Goal: Task Accomplishment & Management: Manage account settings

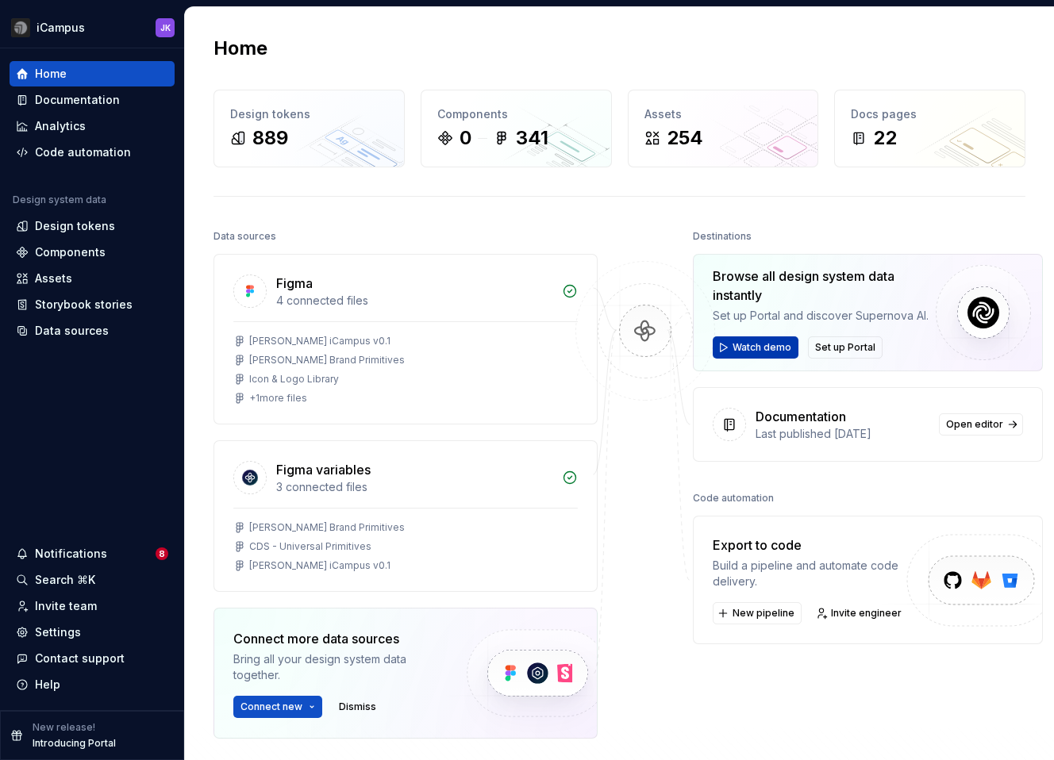
click at [733, 349] on span "Watch demo" at bounding box center [761, 347] width 59 height 13
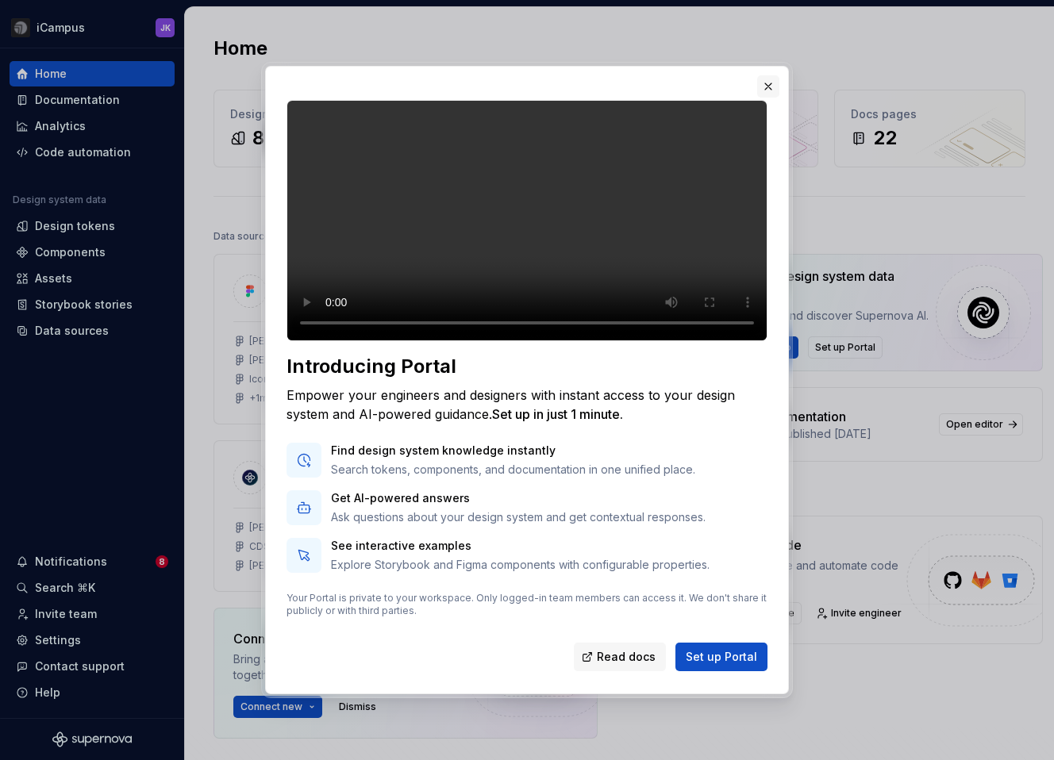
click at [766, 75] on button "button" at bounding box center [768, 86] width 22 height 22
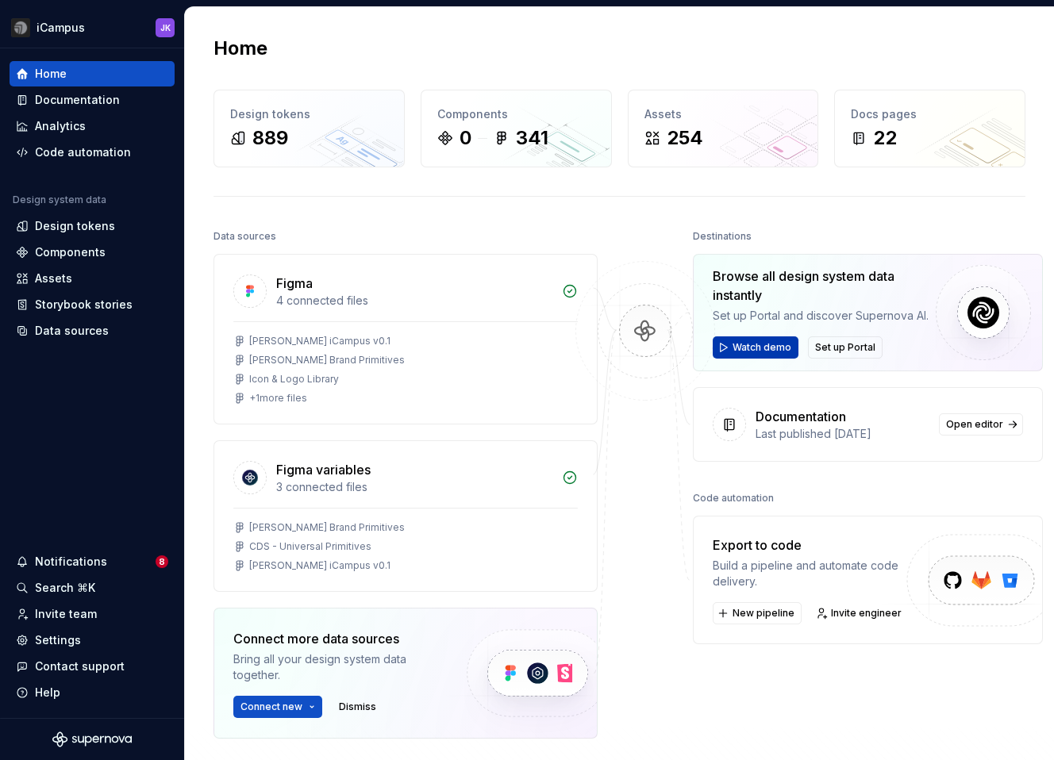
click at [771, 343] on span "Watch demo" at bounding box center [761, 347] width 59 height 13
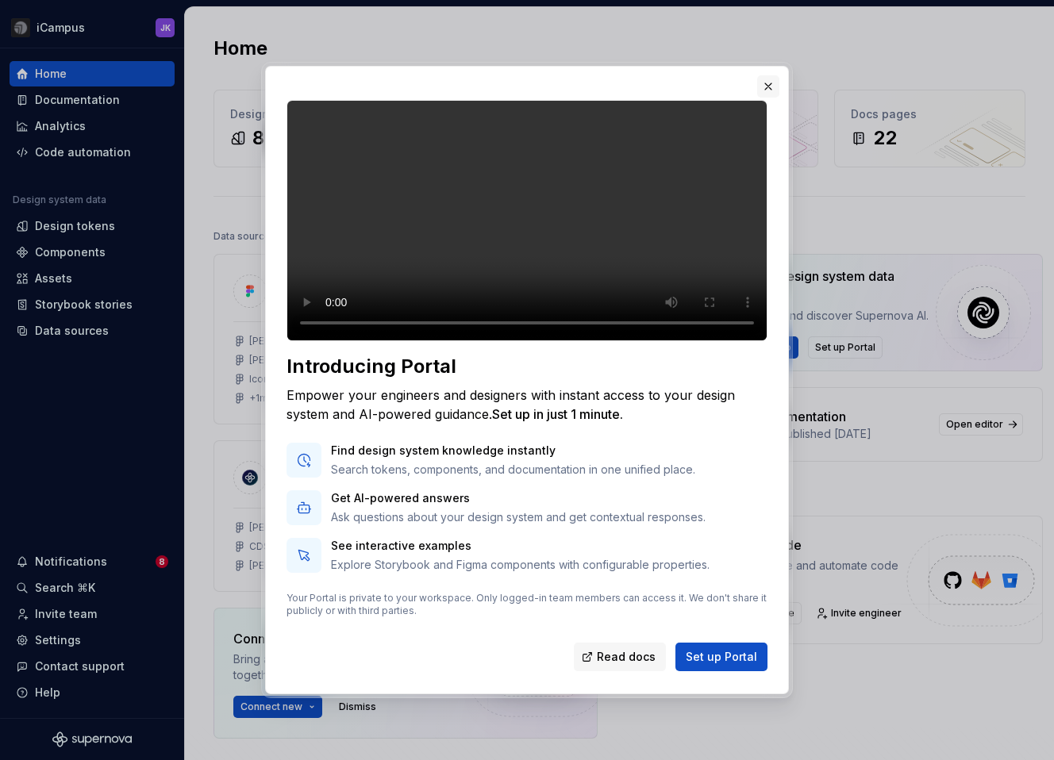
click at [764, 75] on button "button" at bounding box center [768, 86] width 22 height 22
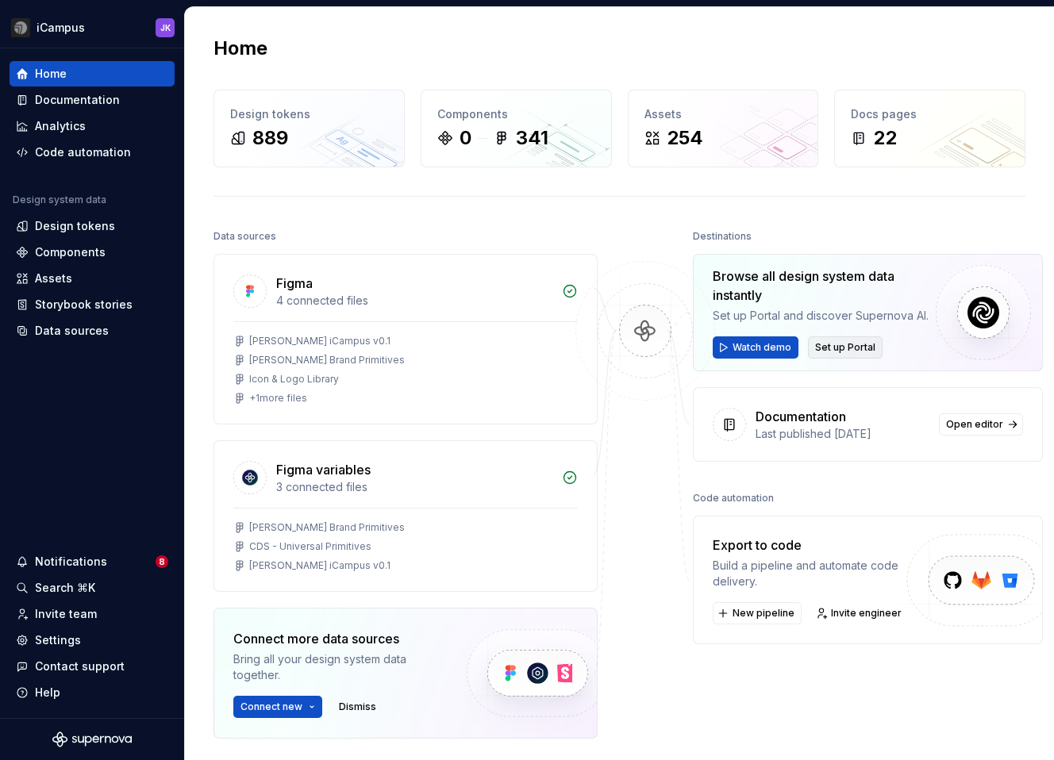
click at [821, 341] on span "Set up Portal" at bounding box center [845, 347] width 60 height 13
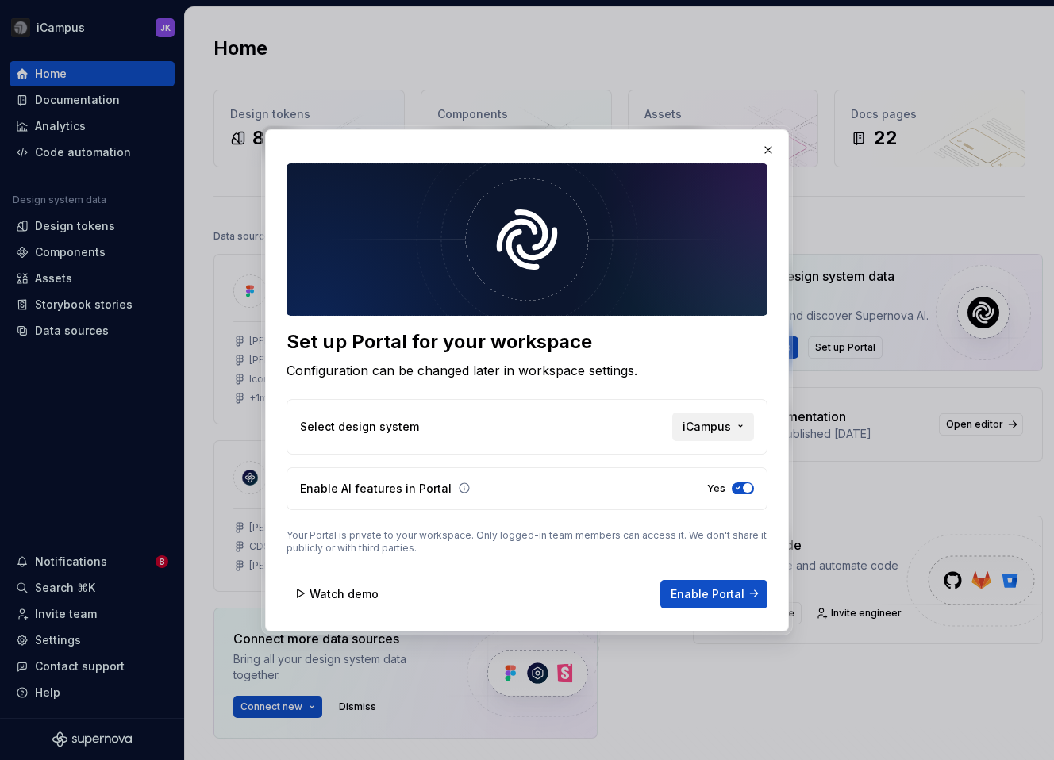
click at [717, 422] on span "iCampus" at bounding box center [706, 426] width 48 height 16
click at [510, 352] on div "Set up Portal for your workspace Configuration can be changed later in workspac…" at bounding box center [527, 380] width 1054 height 760
click at [765, 148] on button "button" at bounding box center [768, 150] width 22 height 22
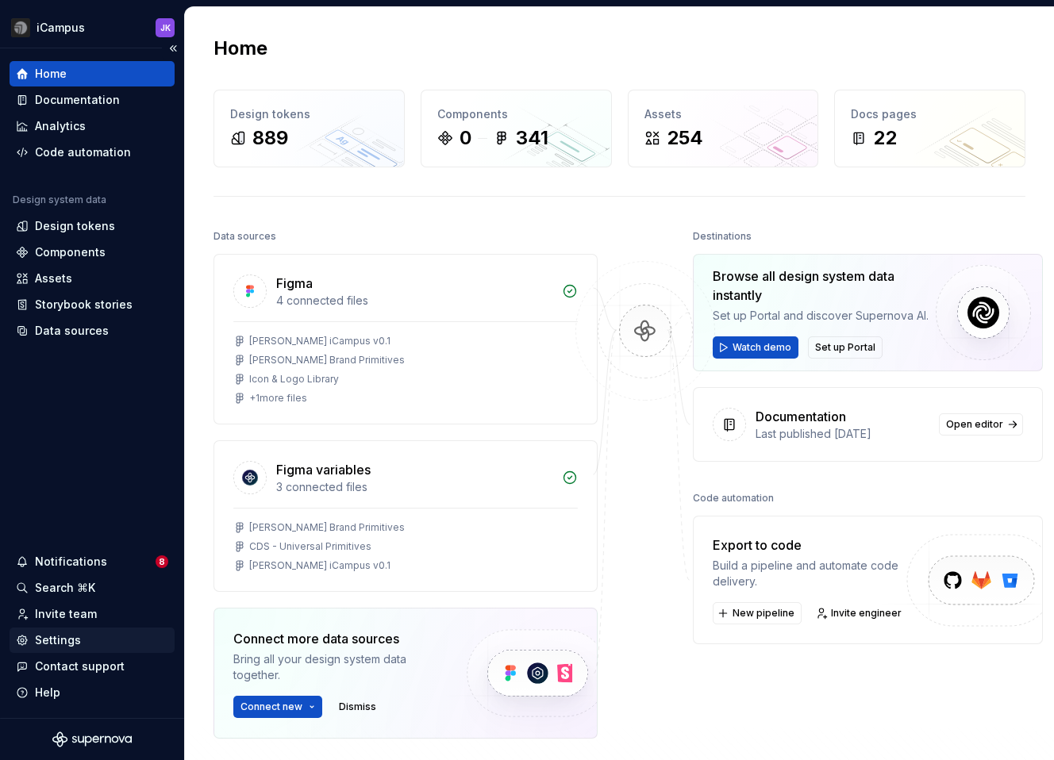
click at [74, 639] on div "Settings" at bounding box center [58, 640] width 46 height 16
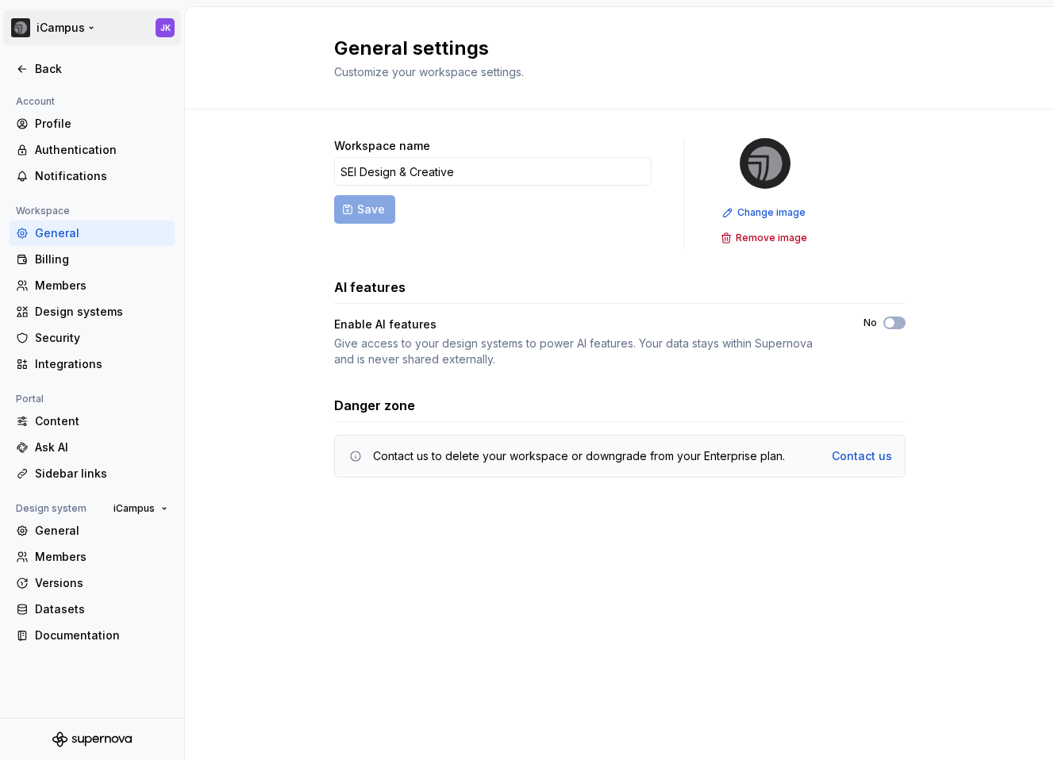
click at [90, 26] on html "iCampus JK Back Account Profile Authentication Notifications Workspace General …" at bounding box center [527, 380] width 1054 height 760
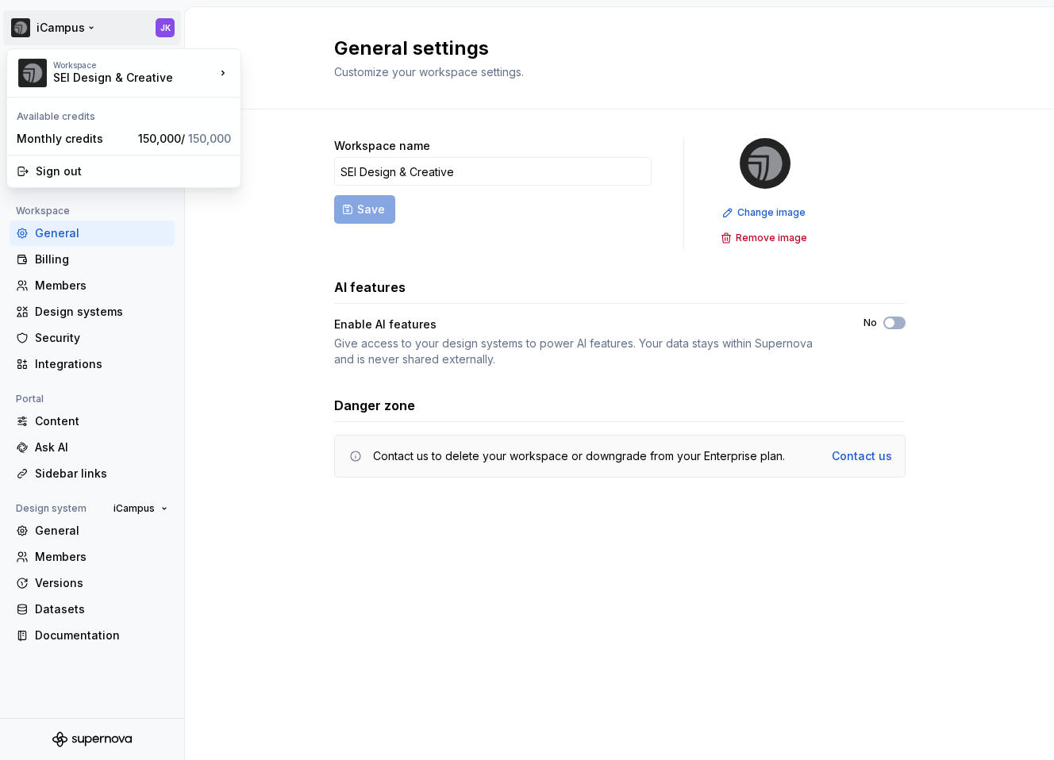
click at [248, 267] on html "iCampus JK Back Account Profile Authentication Notifications Workspace General …" at bounding box center [527, 380] width 1054 height 760
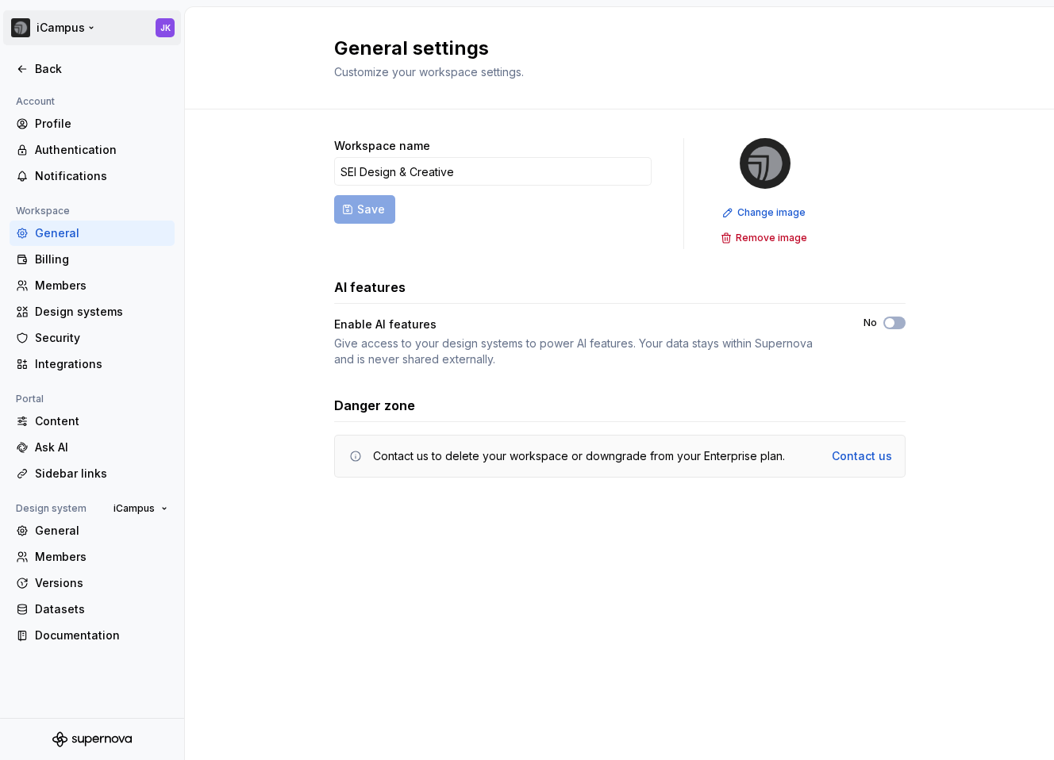
click at [89, 25] on html "iCampus JK Back Account Profile Authentication Notifications Workspace General …" at bounding box center [527, 380] width 1054 height 760
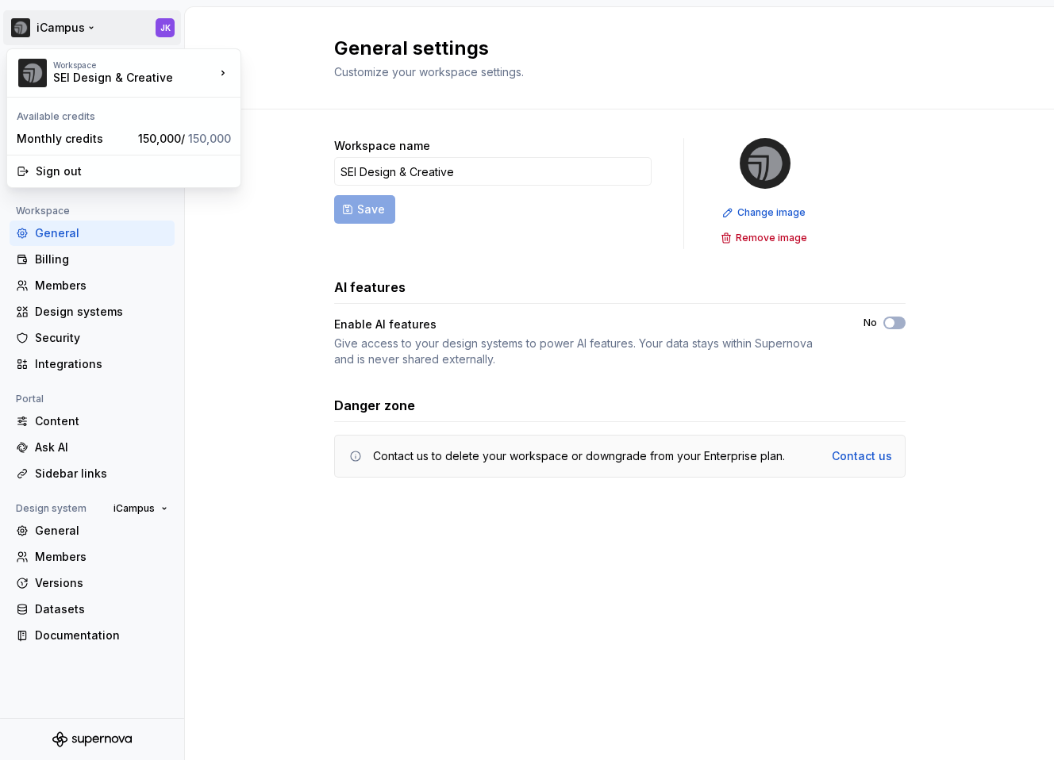
click at [211, 279] on html "iCampus JK Back Account Profile Authentication Notifications Workspace General …" at bounding box center [527, 380] width 1054 height 760
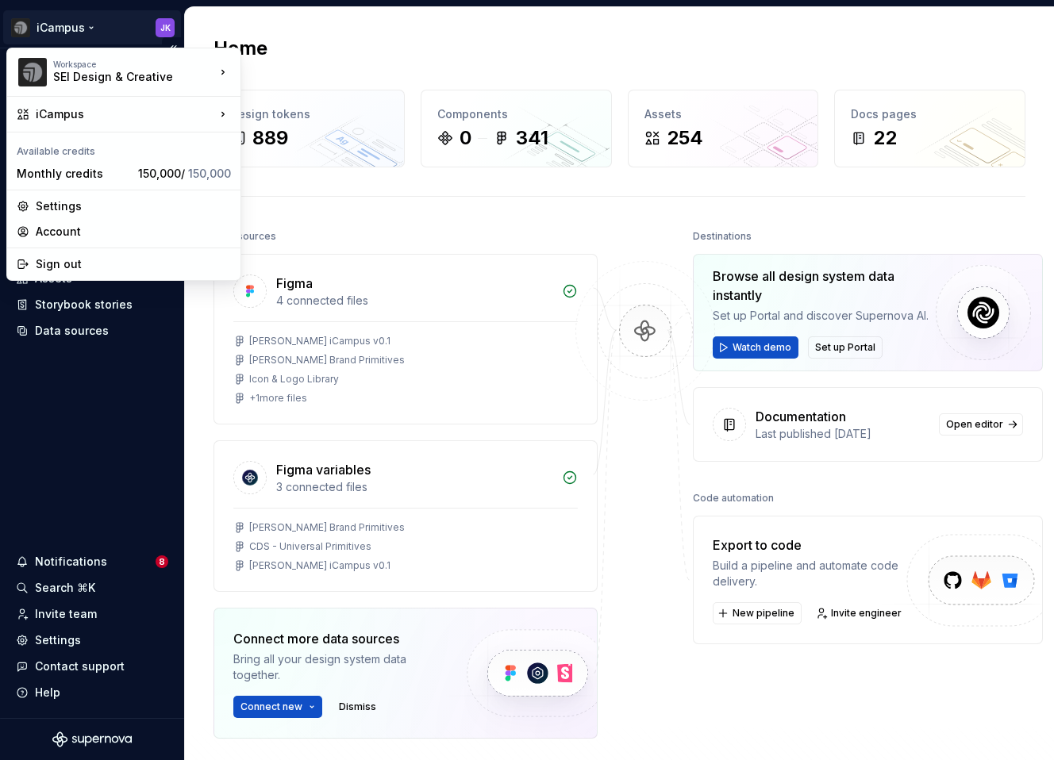
click at [125, 20] on html "iCampus JK Home Documentation Analytics Code automation Design system data Desi…" at bounding box center [527, 380] width 1054 height 760
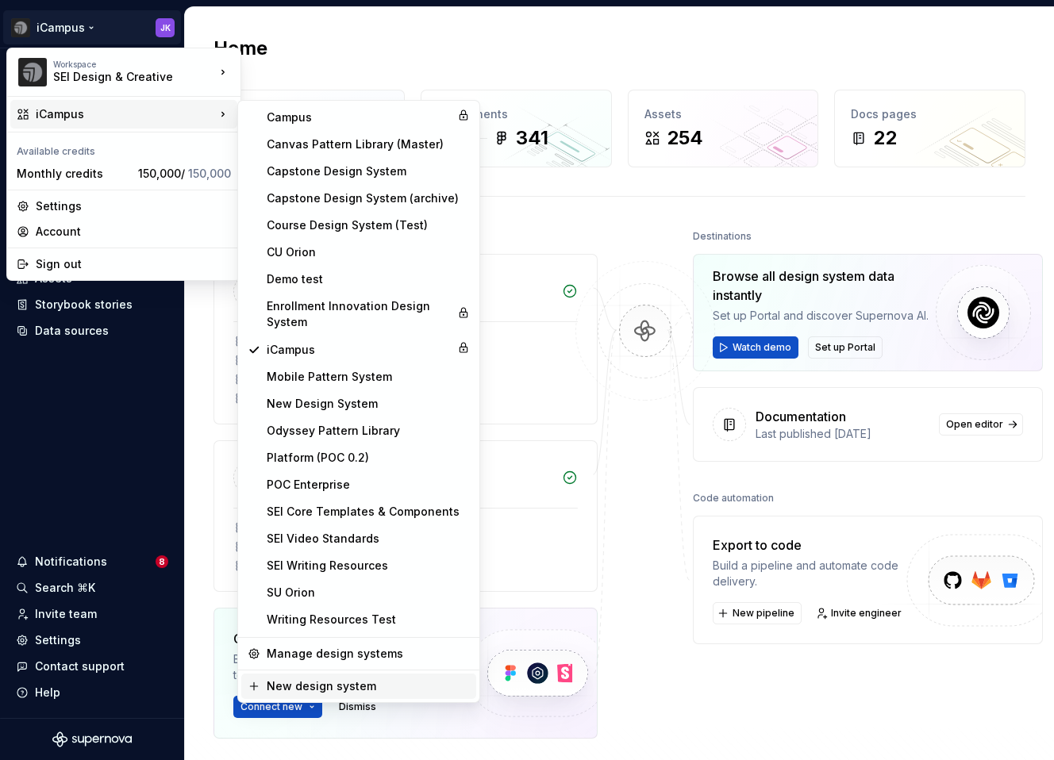
click at [315, 690] on div "New design system" at bounding box center [368, 686] width 203 height 16
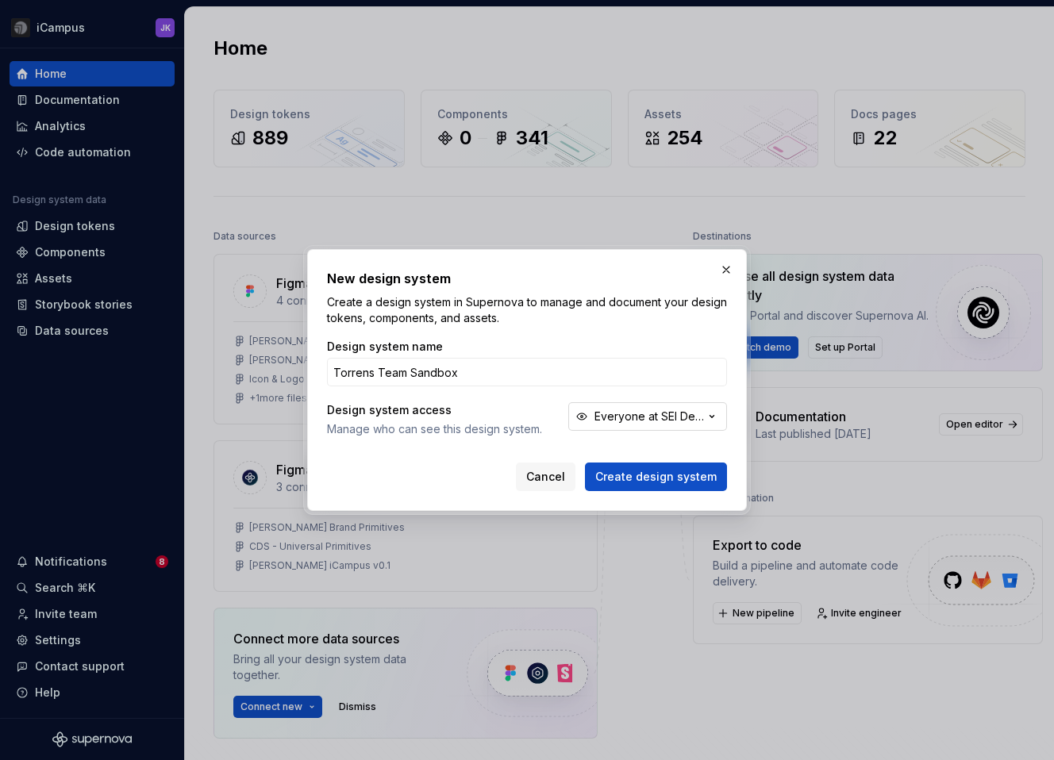
type input "Torrens Team Sandbox"
click at [645, 419] on div "Everyone at SEI Design & Creative" at bounding box center [649, 417] width 110 height 16
click at [525, 396] on div "Design system name Torrens Team Sandbox Design system access Manage who can see…" at bounding box center [527, 401] width 400 height 124
click at [634, 421] on div "Everyone at SEI Design & Creative" at bounding box center [649, 417] width 110 height 16
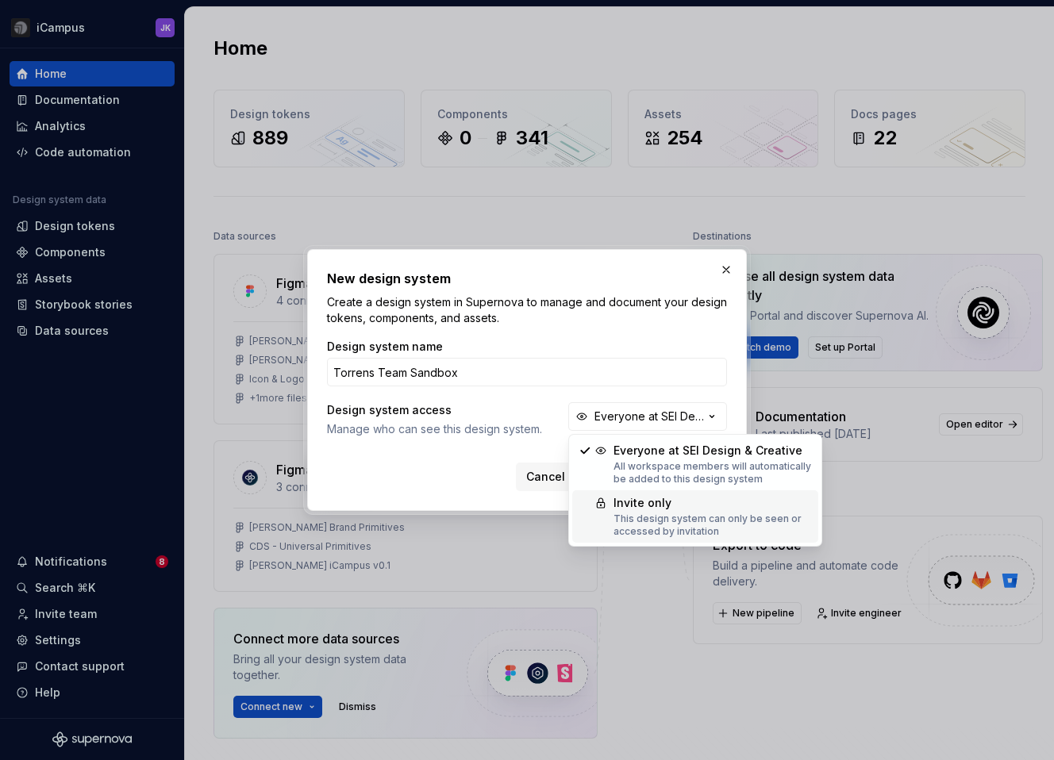
click at [624, 510] on div "Invite only" at bounding box center [712, 503] width 198 height 16
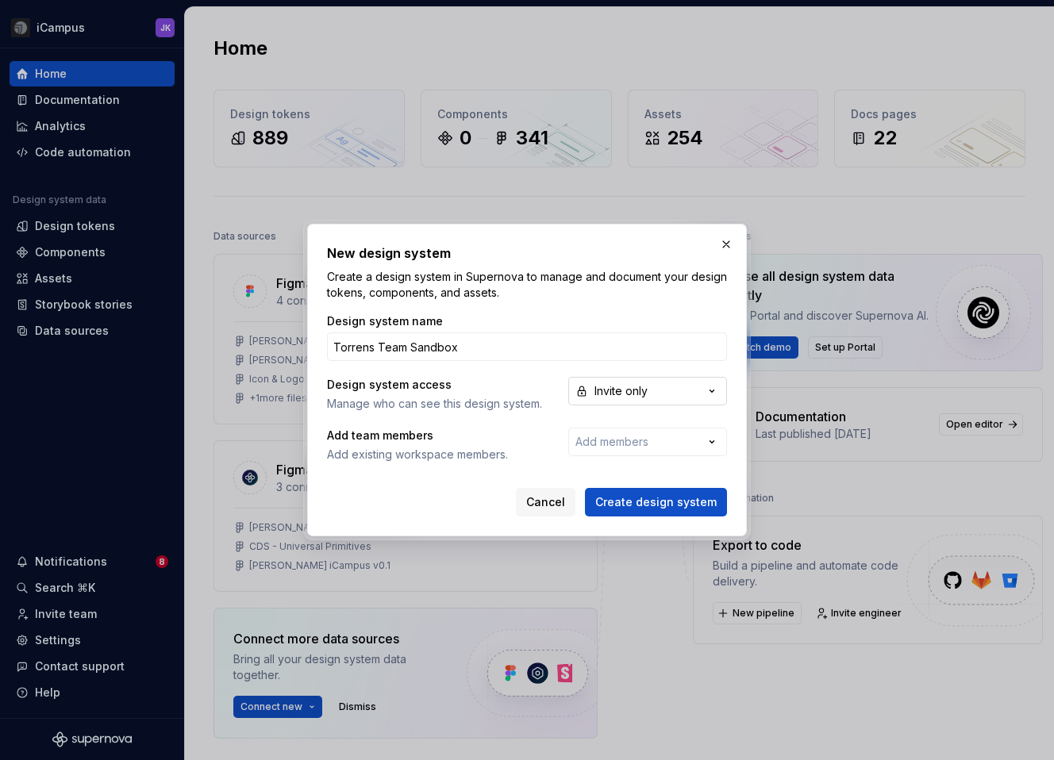
click at [628, 390] on div "Invite only" at bounding box center [620, 391] width 53 height 16
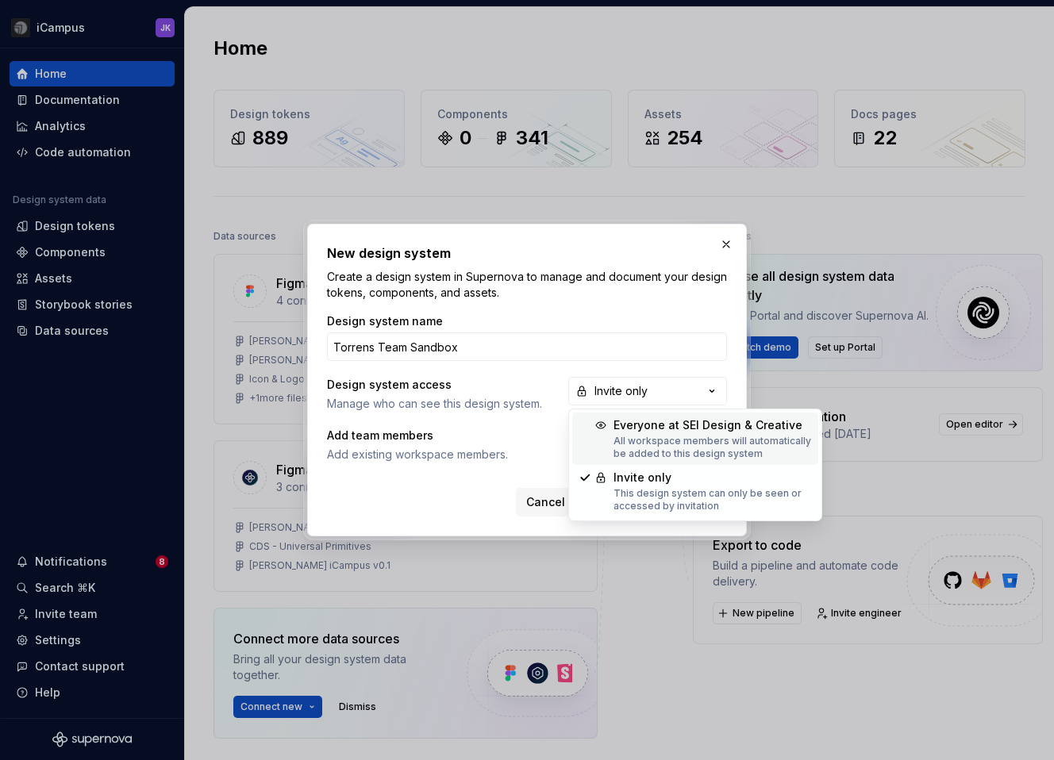
click at [625, 427] on div "Everyone at SEI Design & Creative" at bounding box center [712, 425] width 198 height 16
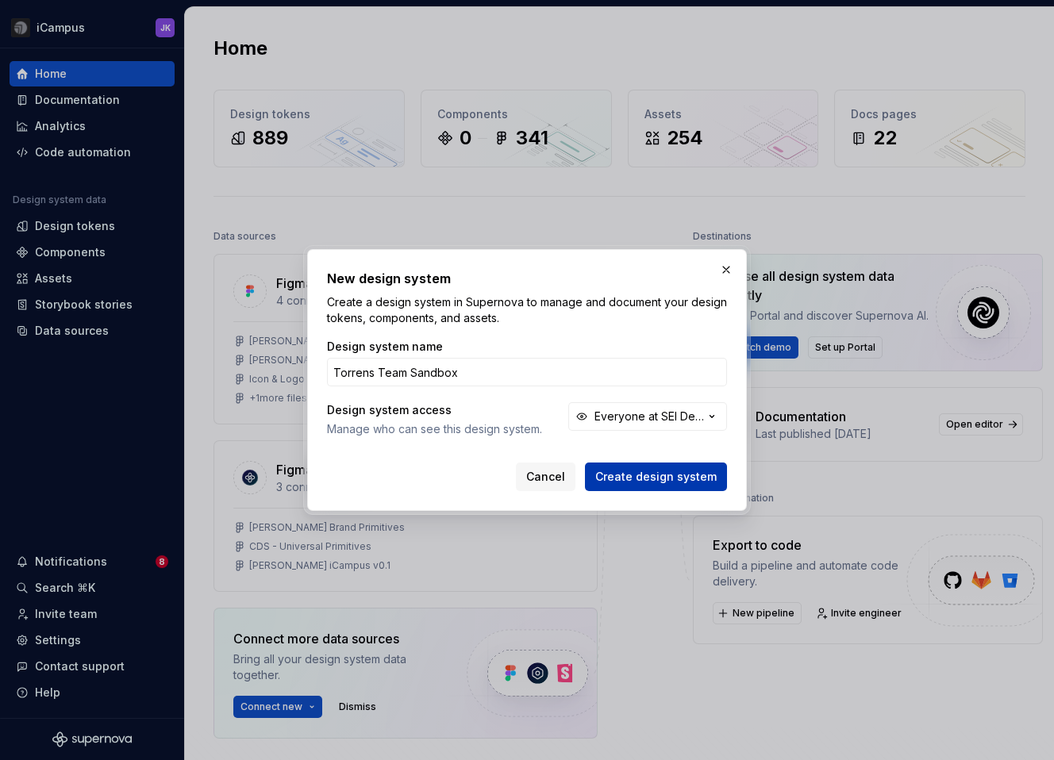
click at [631, 475] on span "Create design system" at bounding box center [655, 477] width 121 height 16
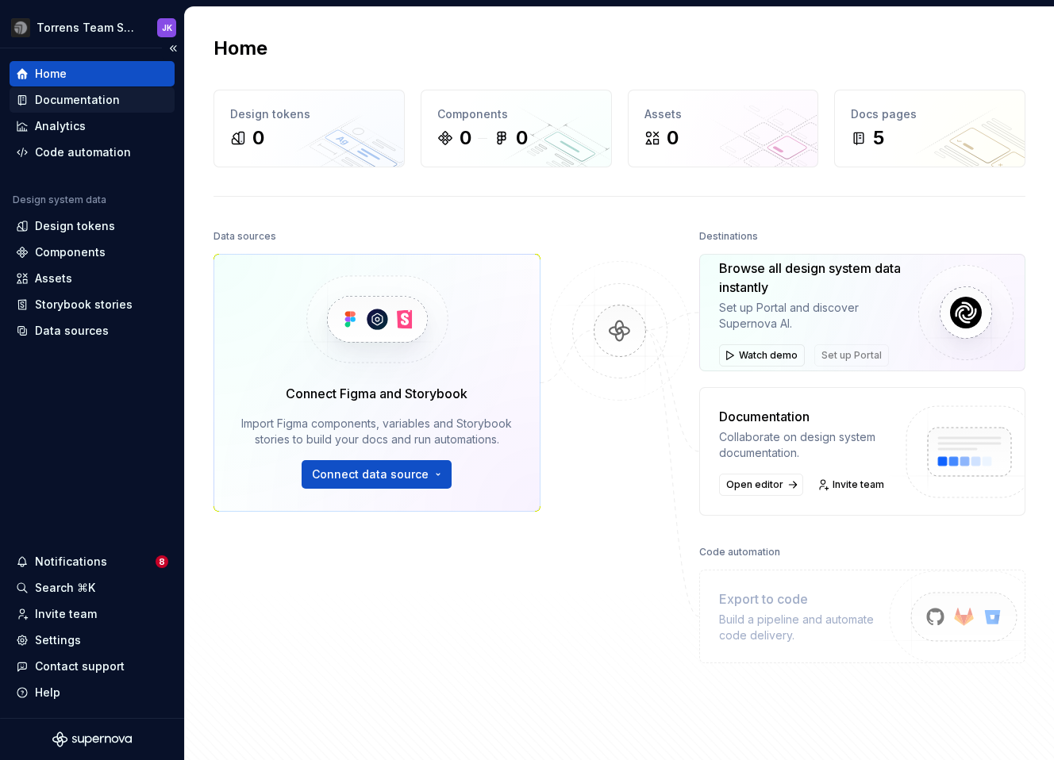
click at [83, 100] on div "Documentation" at bounding box center [77, 100] width 85 height 16
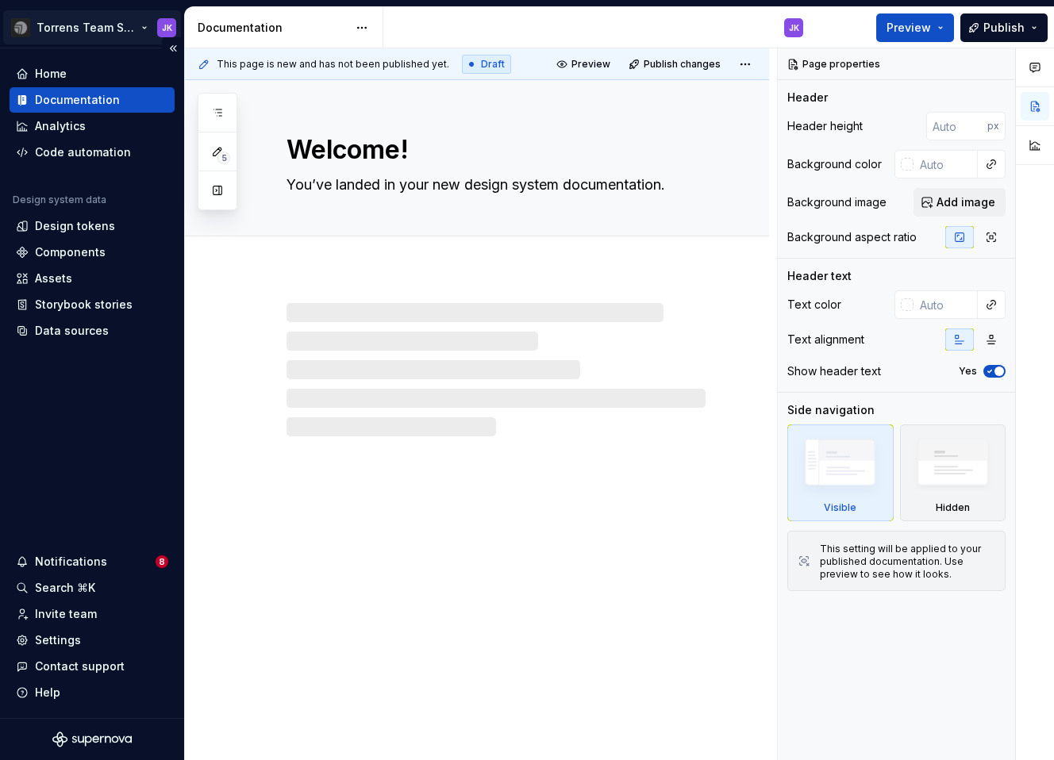
type textarea "*"
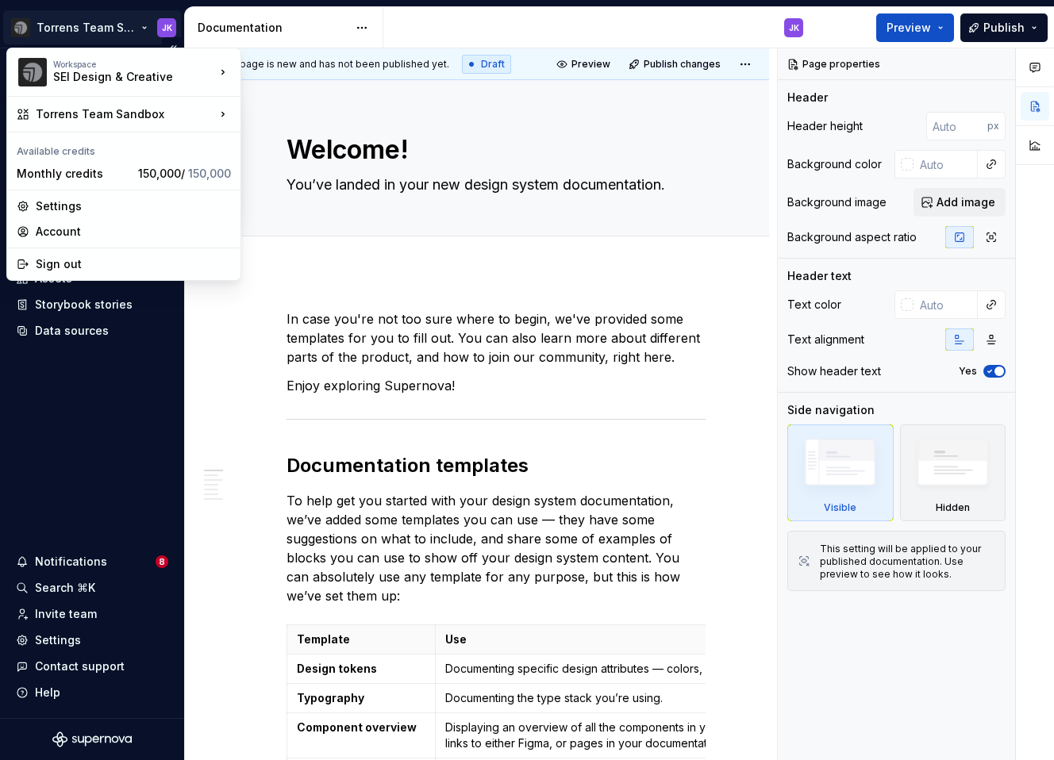
click at [75, 25] on html "Torrens Team Sandbox JK Home Documentation Analytics Code automation Design sys…" at bounding box center [527, 380] width 1054 height 760
click at [61, 201] on div "Settings" at bounding box center [133, 206] width 195 height 16
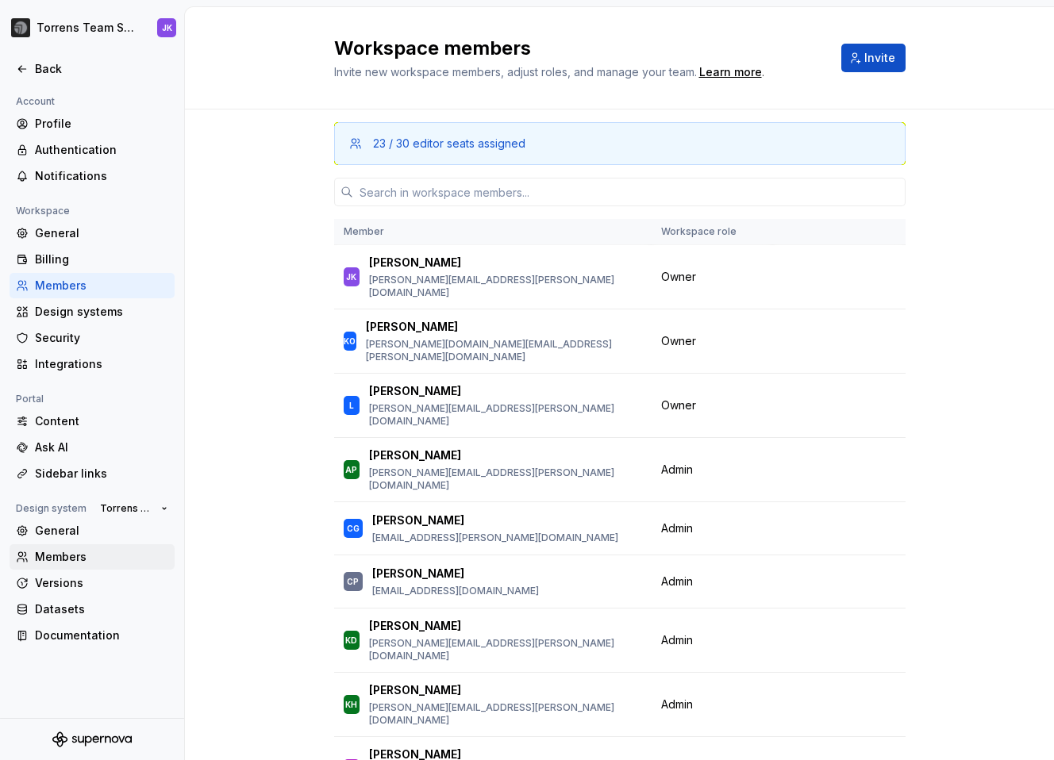
click at [56, 550] on div "Members" at bounding box center [101, 557] width 133 height 16
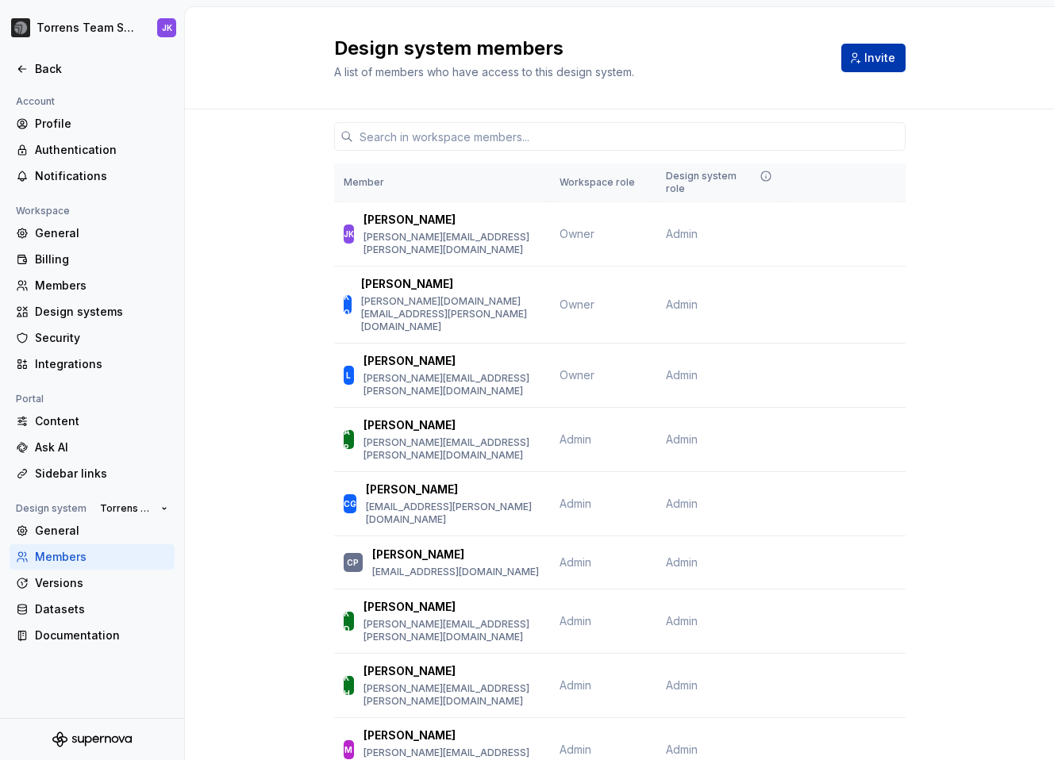
click at [873, 56] on span "Invite" at bounding box center [879, 58] width 31 height 16
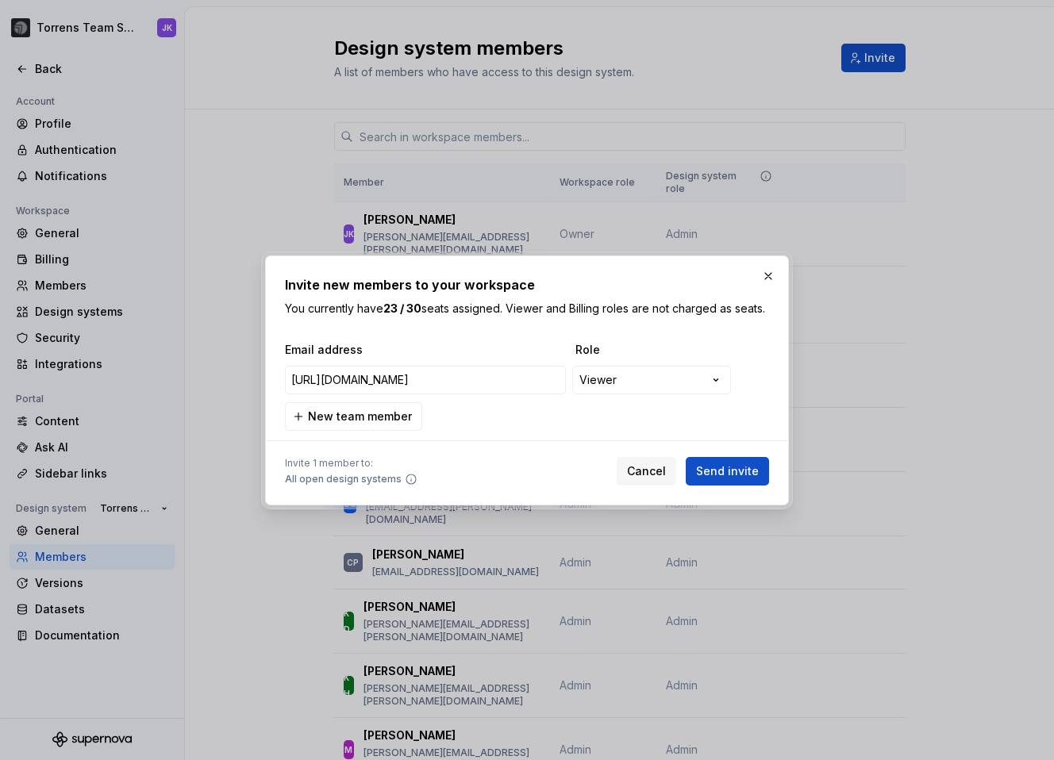
type input "[URL][DOMAIN_NAME]"
click at [410, 390] on input "email" at bounding box center [425, 380] width 281 height 29
paste input "[EMAIL_ADDRESS][DOMAIN_NAME]"
type input "[EMAIL_ADDRESS][DOMAIN_NAME]"
click at [395, 424] on span "New team member" at bounding box center [360, 417] width 104 height 16
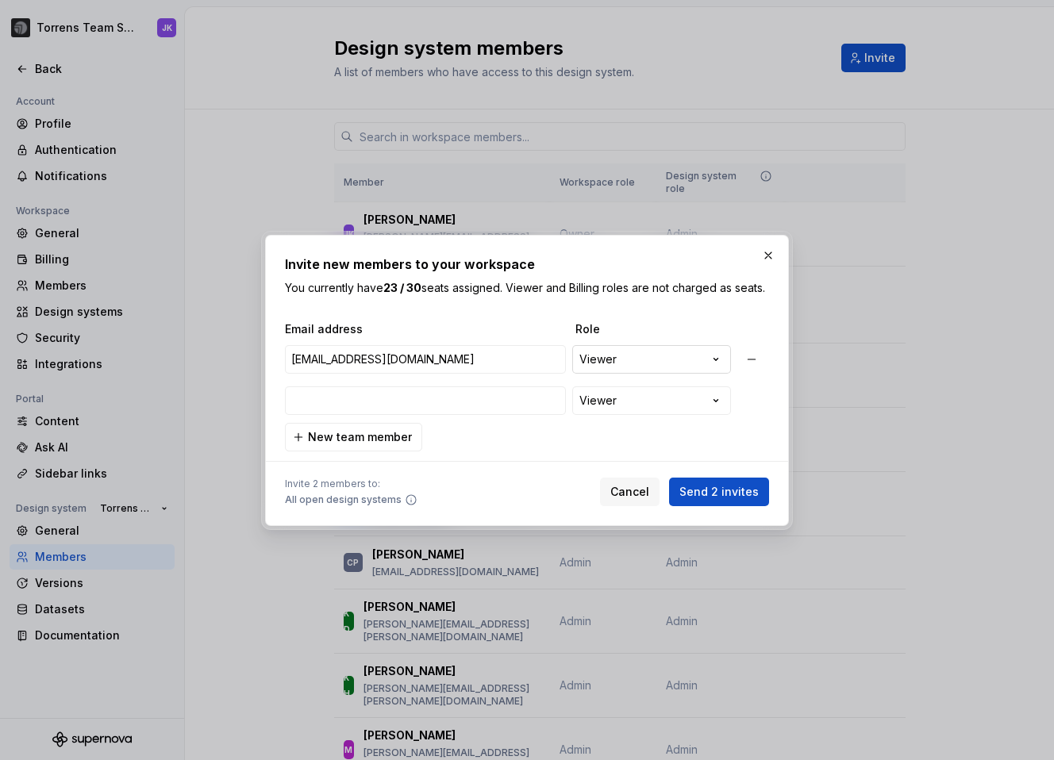
click at [573, 369] on div "**********" at bounding box center [527, 380] width 1054 height 760
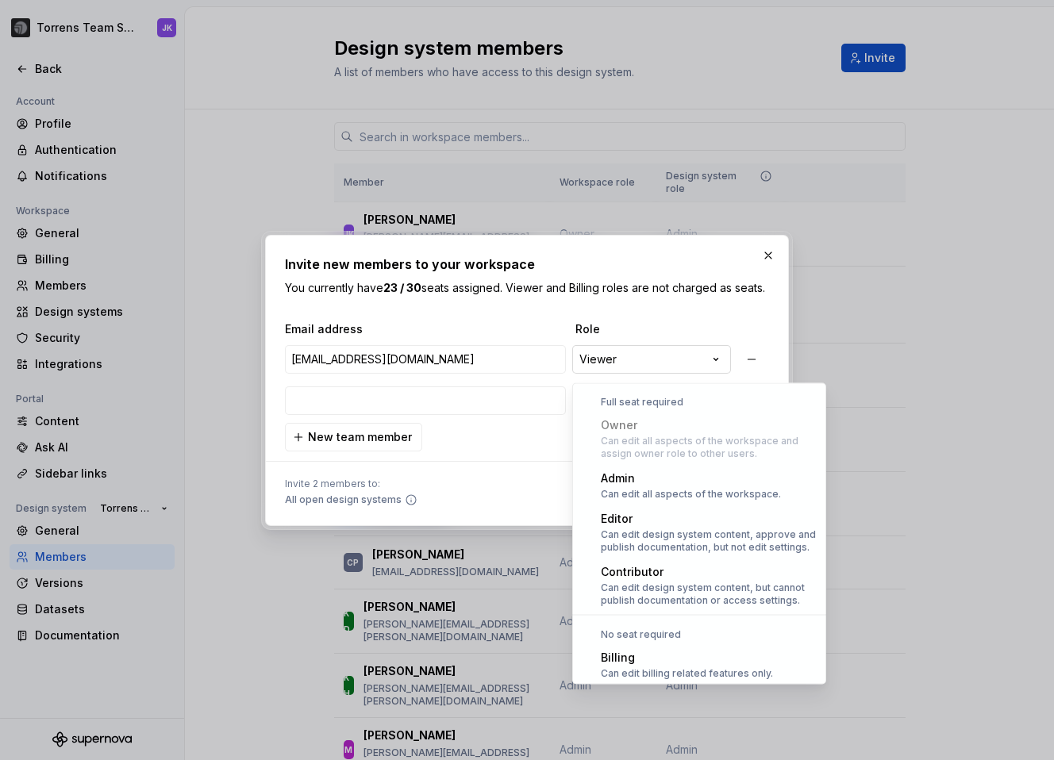
scroll to position [44, 0]
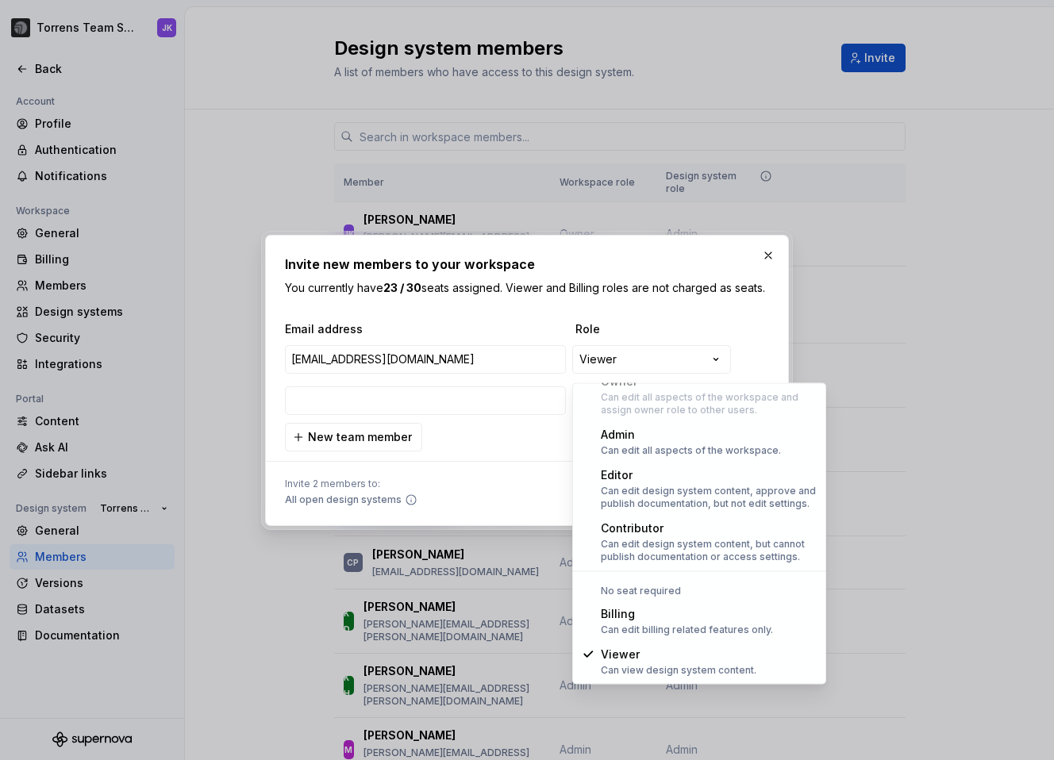
select select "*******"
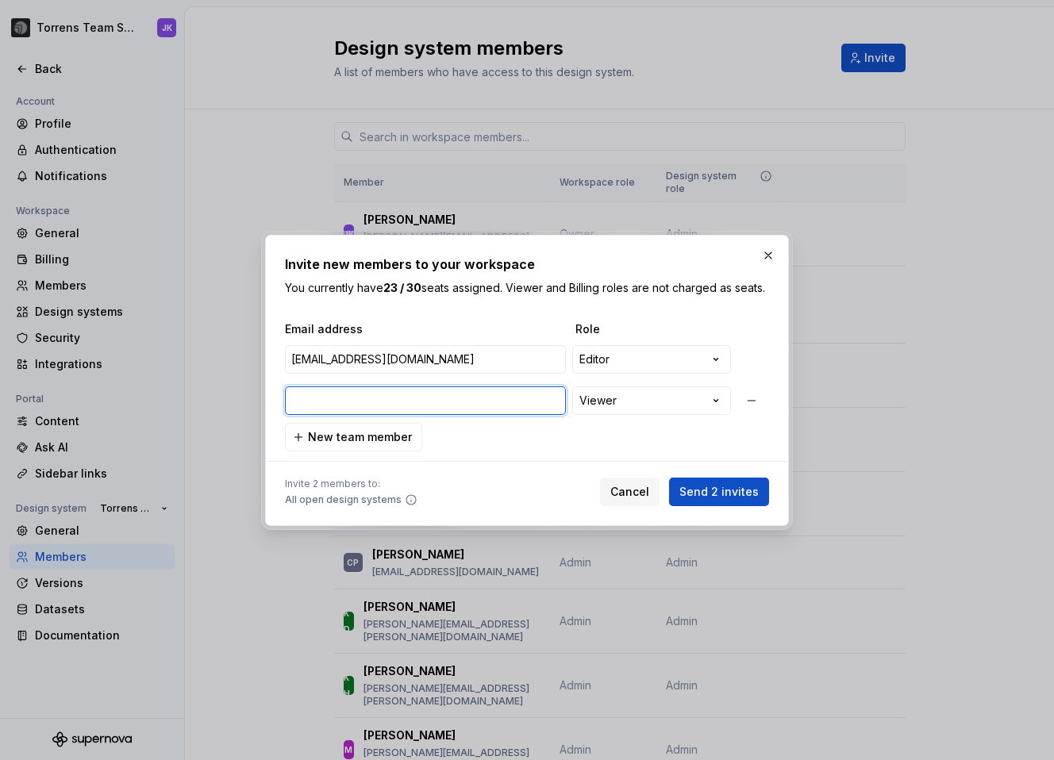
click at [410, 409] on input "email" at bounding box center [425, 400] width 281 height 29
paste input "[PERSON_NAME][EMAIL_ADDRESS][PERSON_NAME][PERSON_NAME][DOMAIN_NAME]"
type input "[PERSON_NAME][EMAIL_ADDRESS][PERSON_NAME][PERSON_NAME][DOMAIN_NAME]"
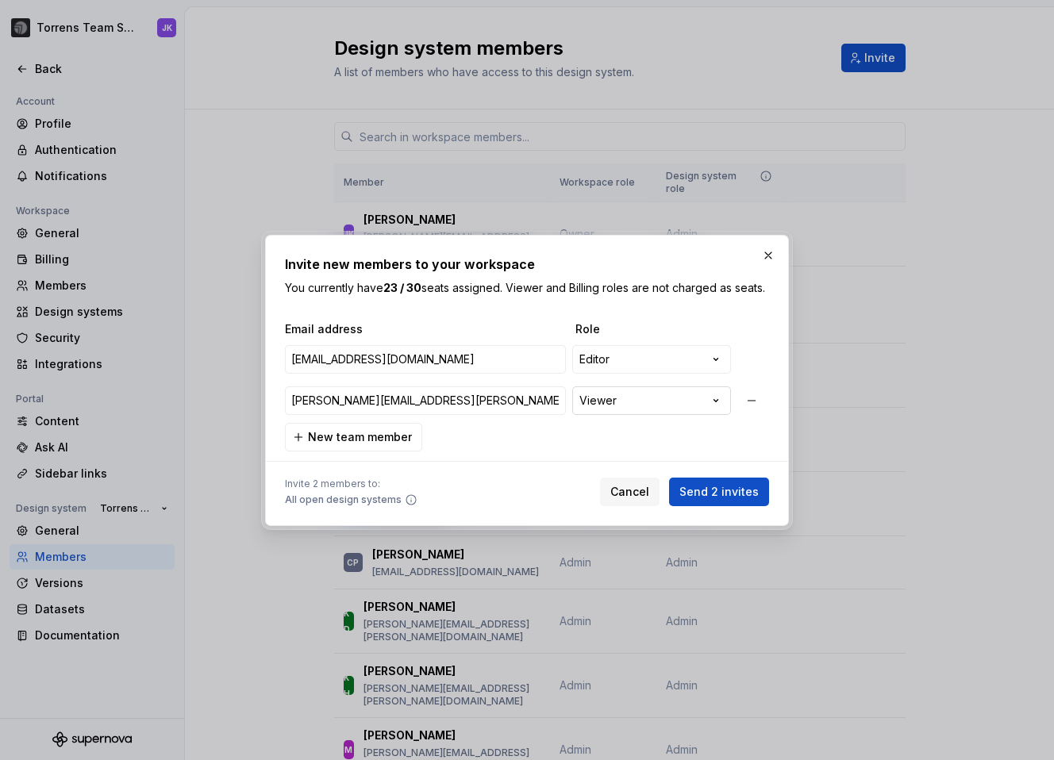
click at [600, 403] on div "**********" at bounding box center [527, 380] width 1054 height 760
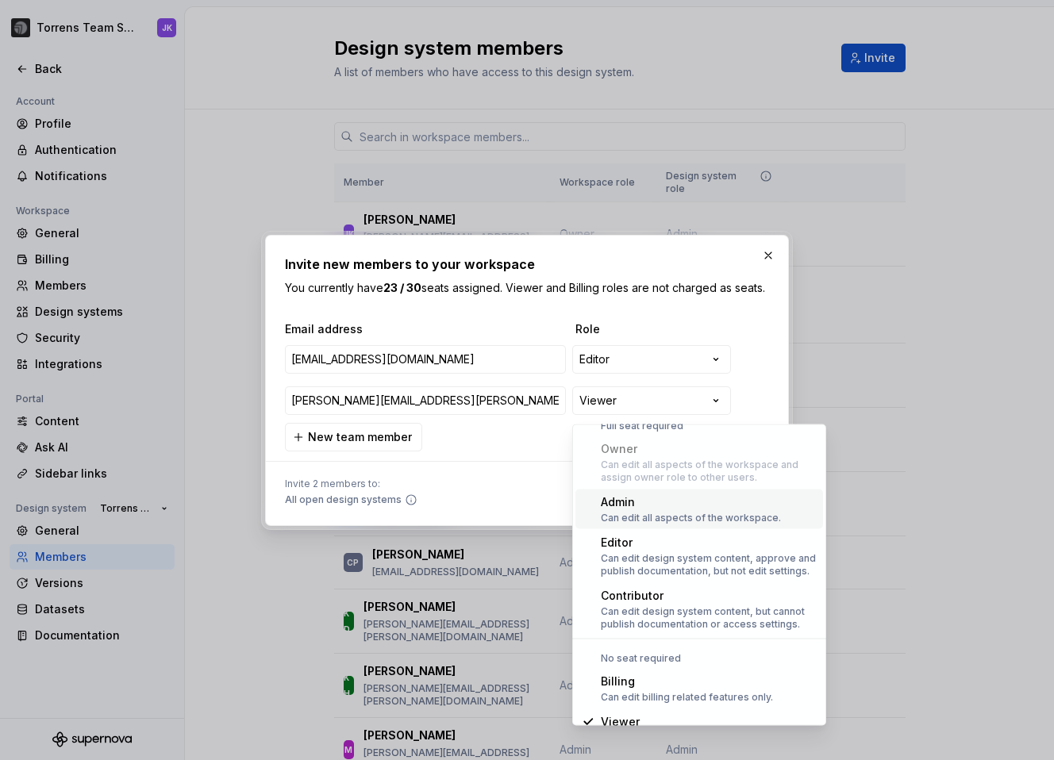
scroll to position [0, 0]
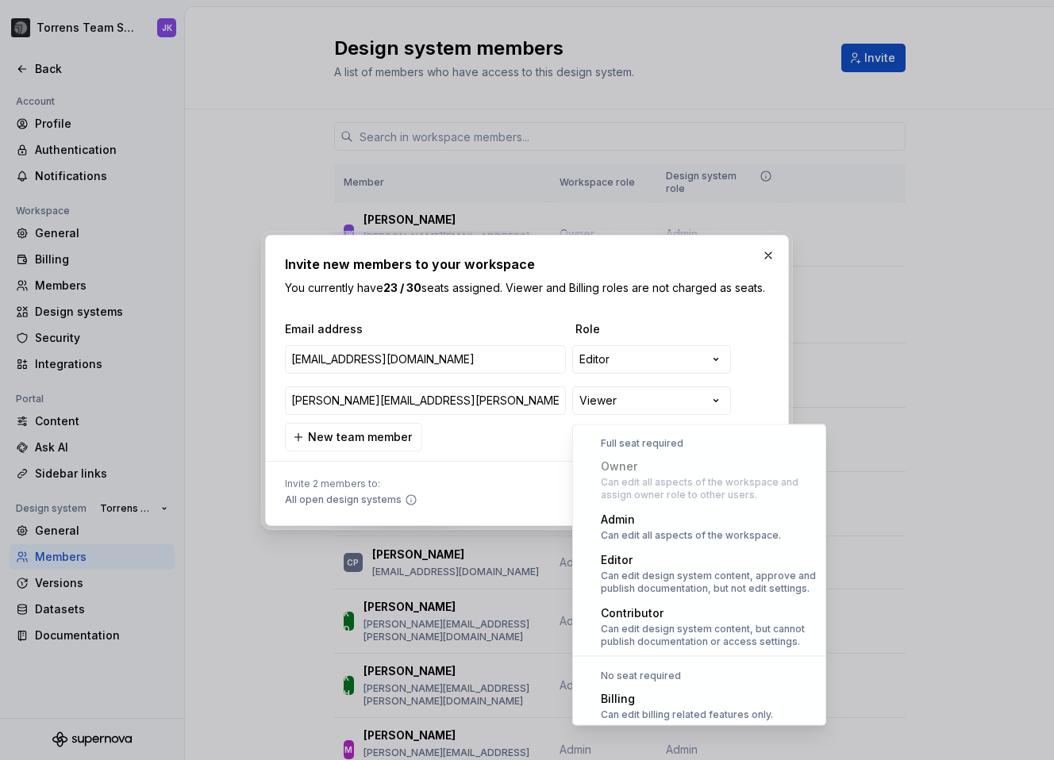
select select "*******"
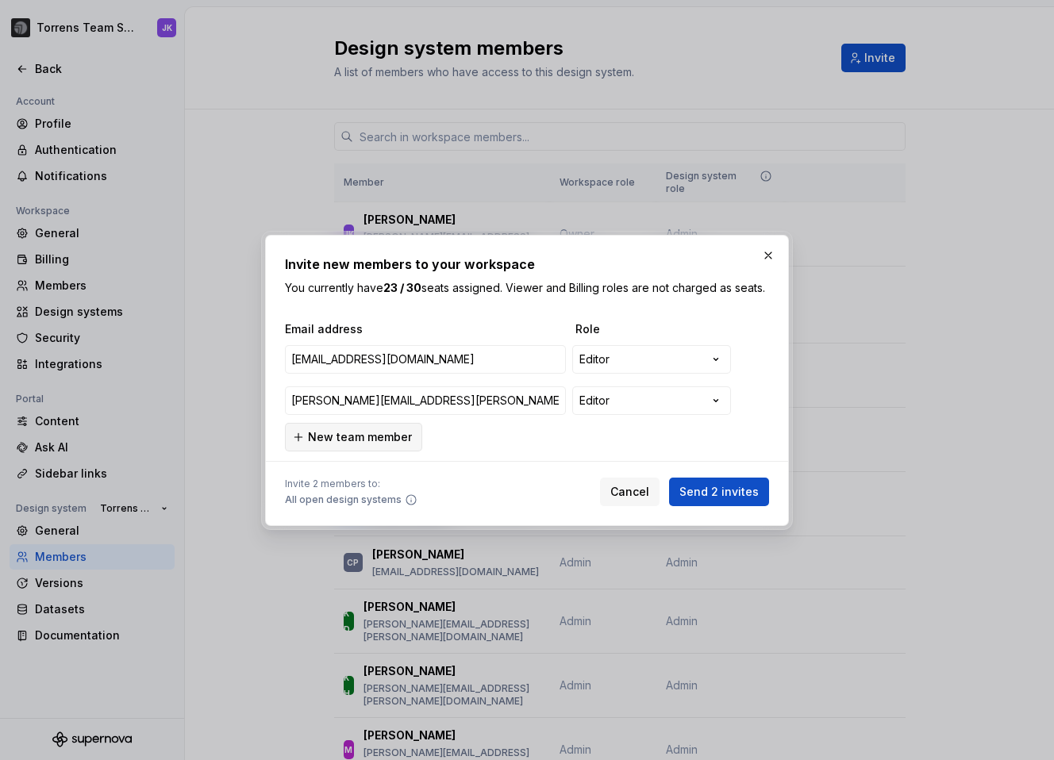
click at [394, 445] on span "New team member" at bounding box center [360, 437] width 104 height 16
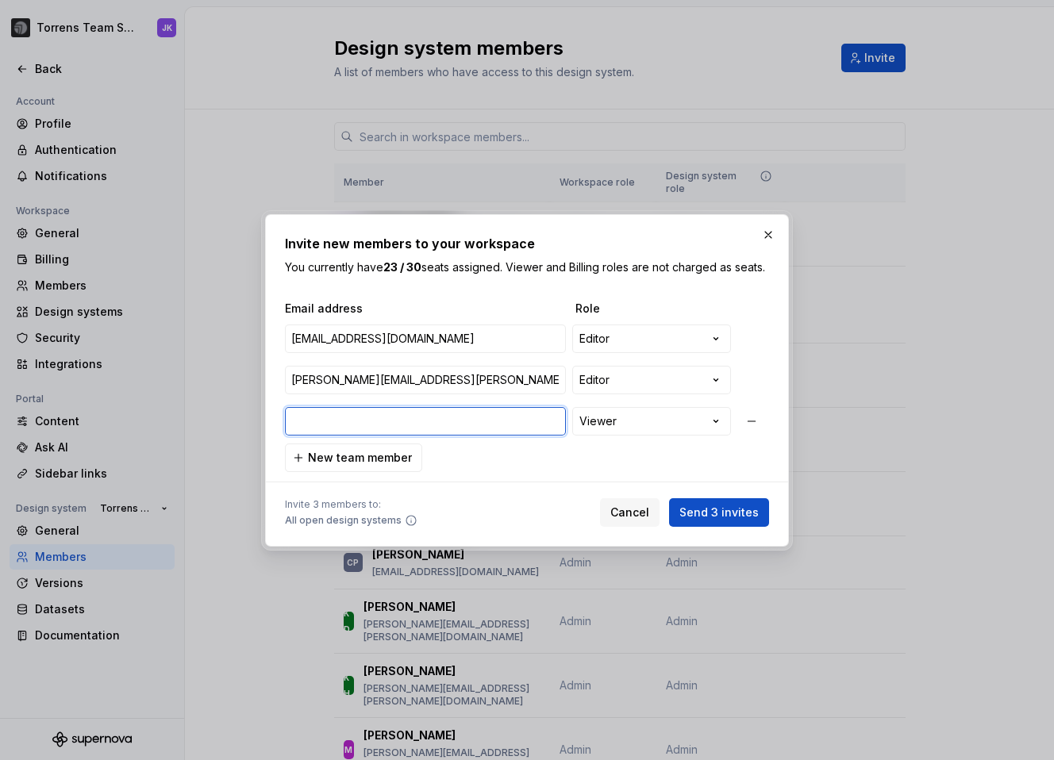
click at [402, 425] on input "email" at bounding box center [425, 421] width 281 height 29
paste input "[EMAIL_ADDRESS][PERSON_NAME][PERSON_NAME][DOMAIN_NAME]"
type input "[EMAIL_ADDRESS][PERSON_NAME][PERSON_NAME][DOMAIN_NAME]"
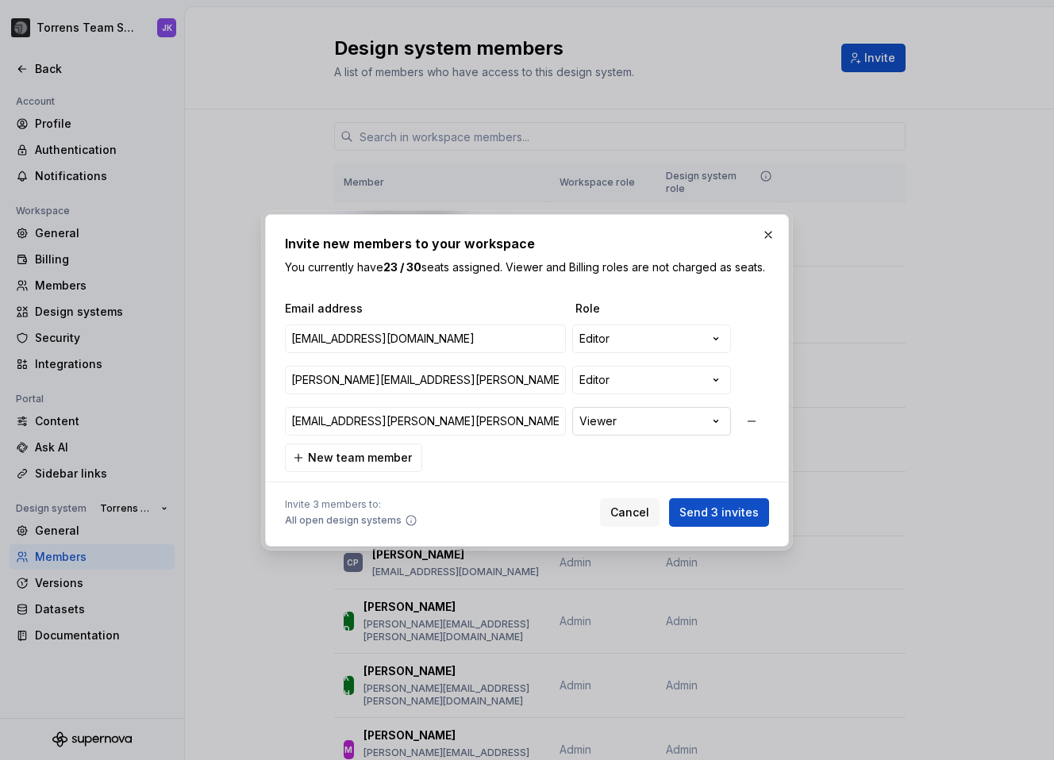
click at [610, 438] on div "**********" at bounding box center [527, 380] width 1054 height 760
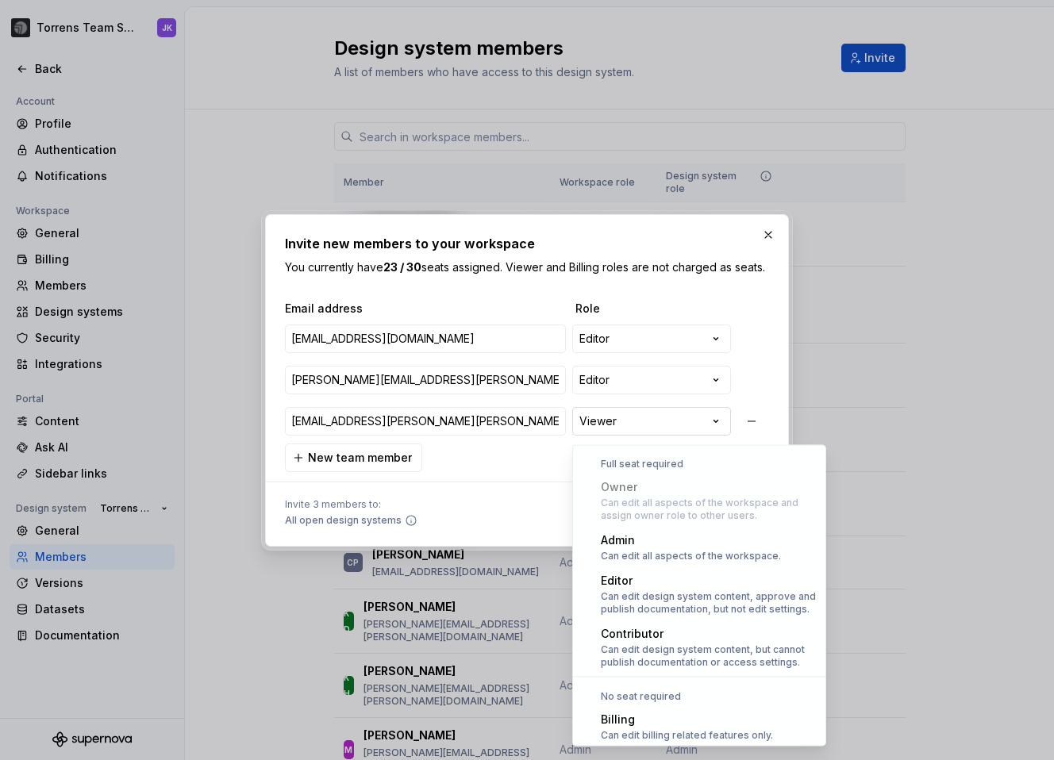
scroll to position [44, 0]
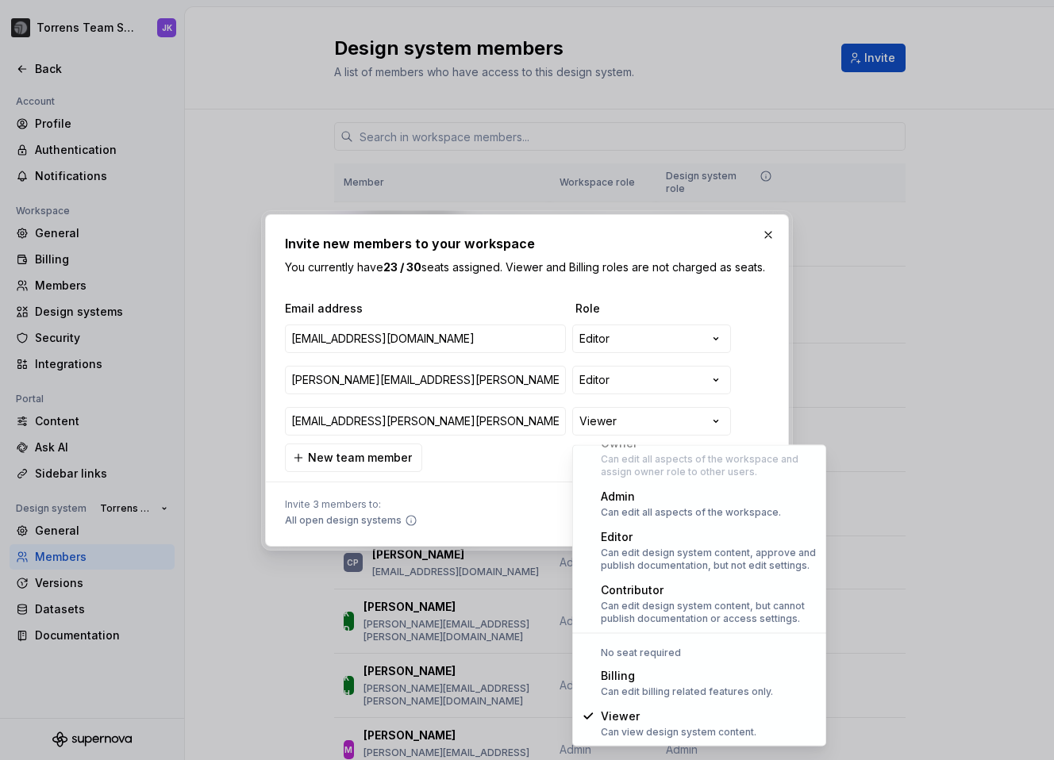
select select "*******"
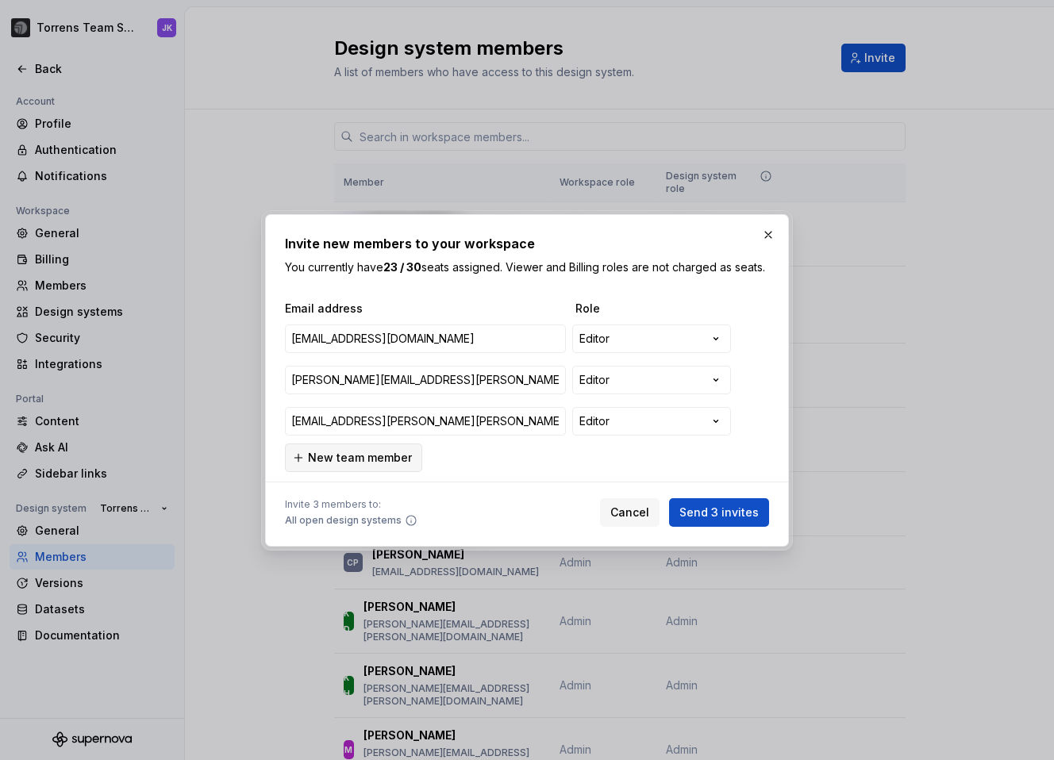
click at [298, 459] on button "New team member" at bounding box center [353, 458] width 137 height 29
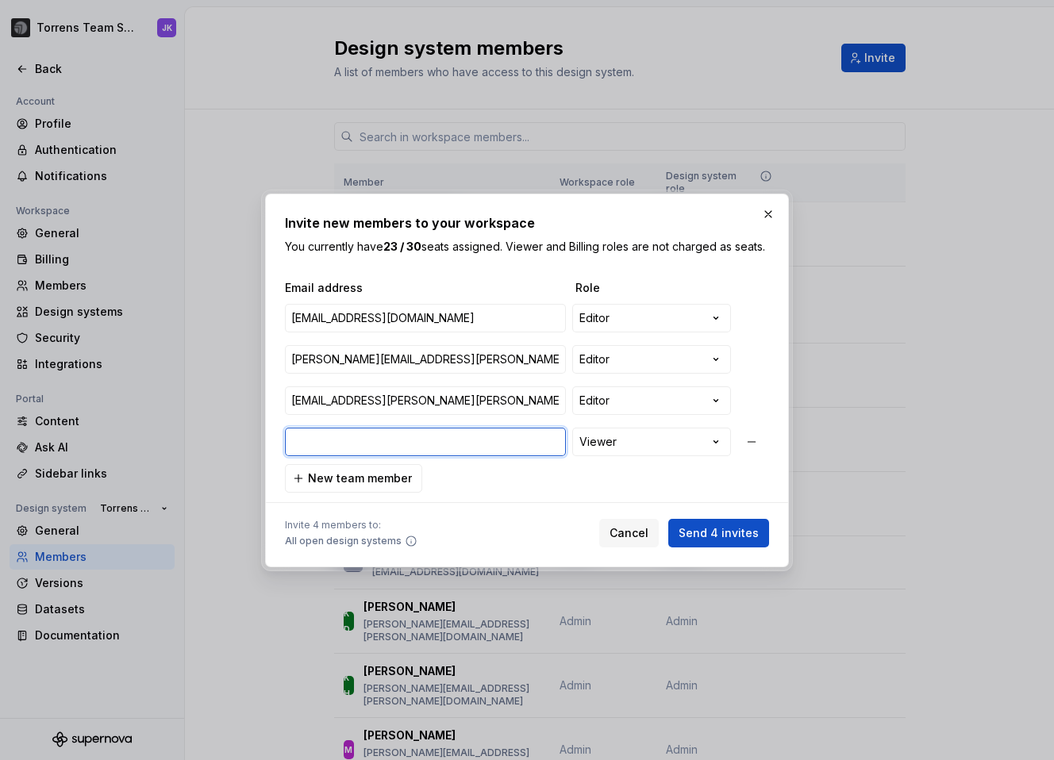
click at [399, 452] on input "email" at bounding box center [425, 442] width 281 height 29
paste input "[PERSON_NAME][EMAIL_ADDRESS][PERSON_NAME][PERSON_NAME][DOMAIN_NAME]"
type input "[PERSON_NAME][EMAIL_ADDRESS][PERSON_NAME][PERSON_NAME][DOMAIN_NAME]"
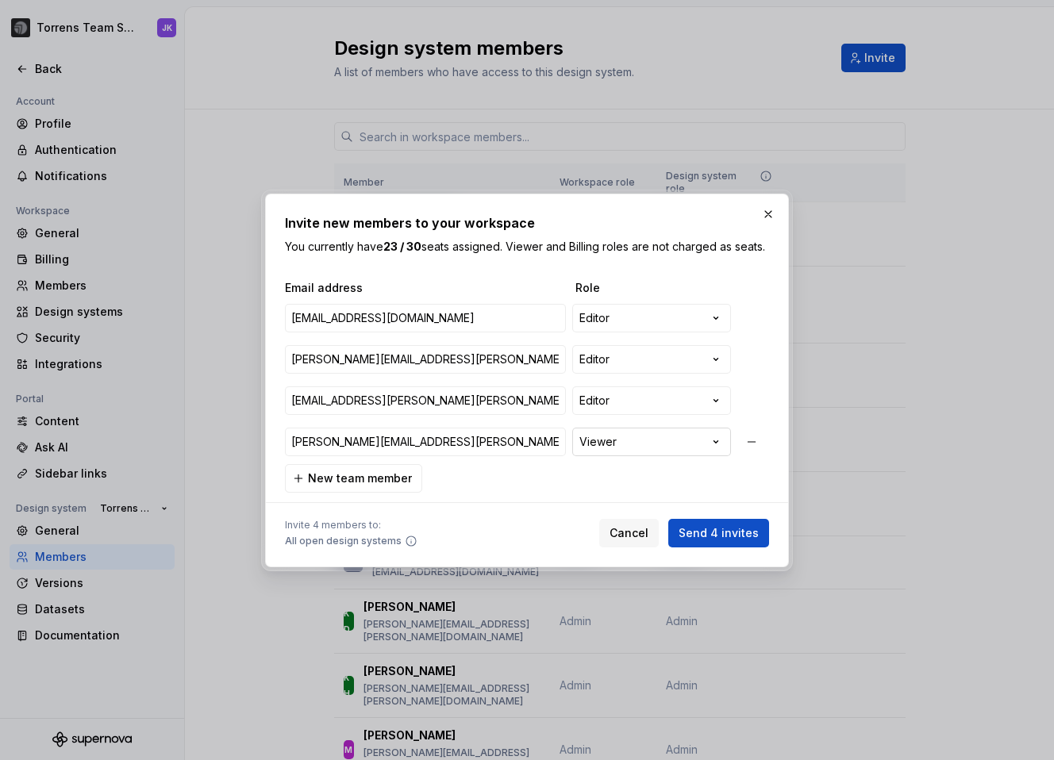
click at [637, 452] on div "**********" at bounding box center [527, 380] width 1054 height 760
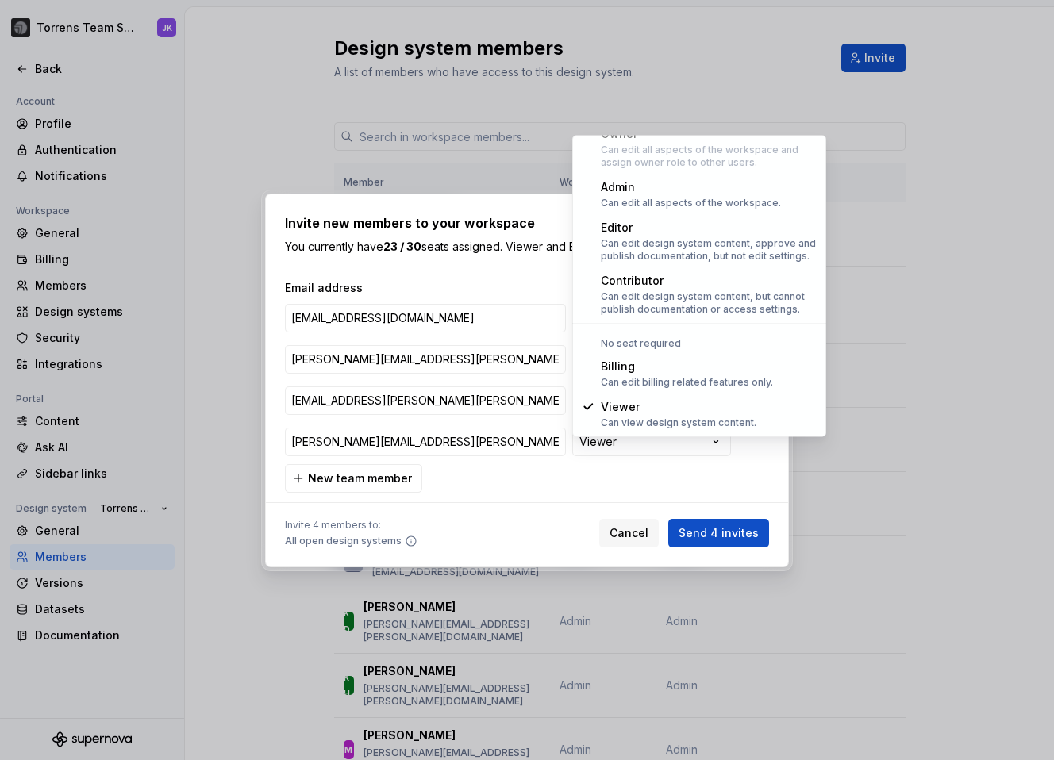
select select "*******"
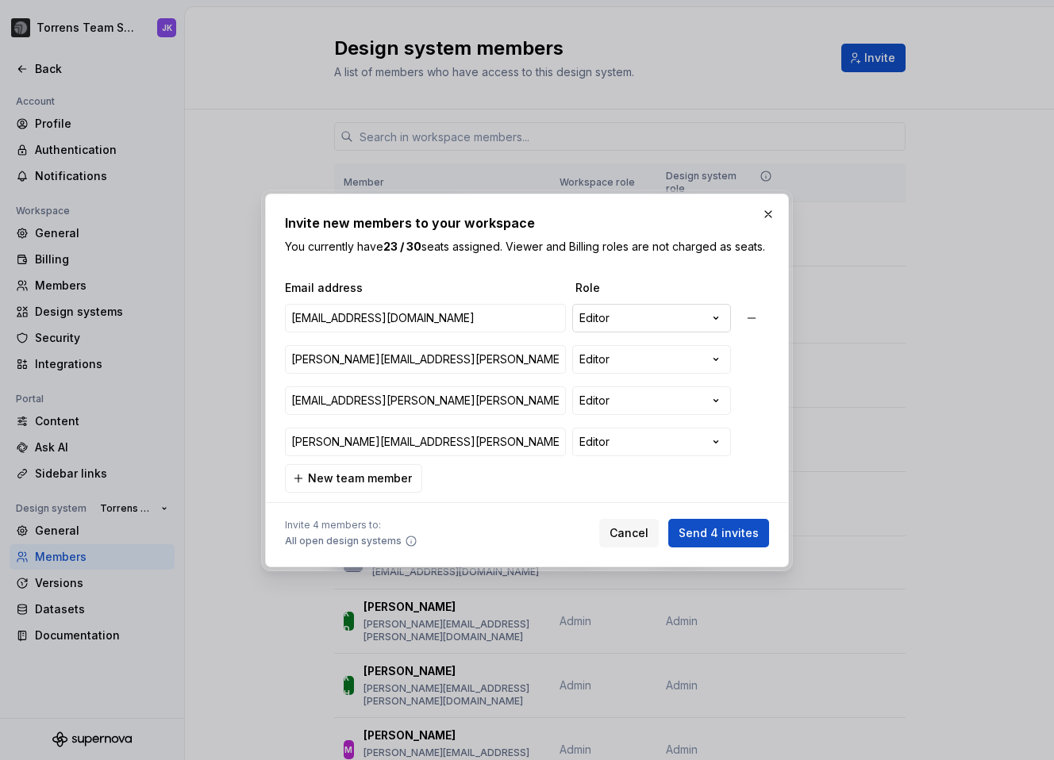
click at [590, 333] on div "**********" at bounding box center [527, 380] width 1054 height 760
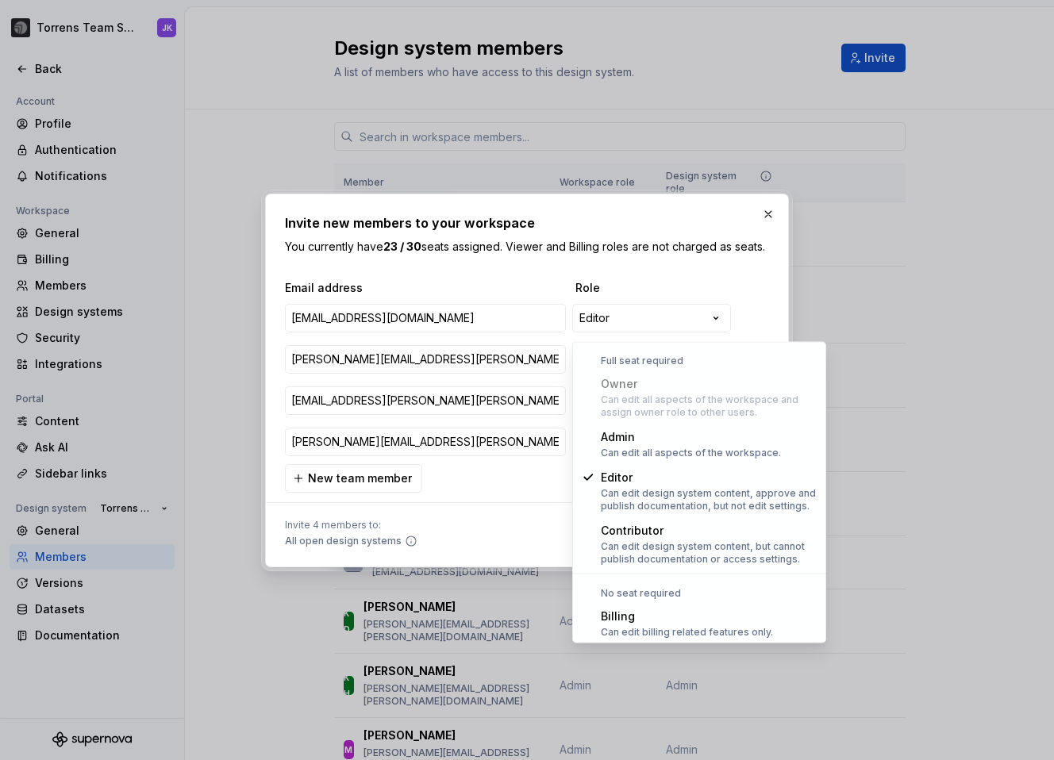
click at [523, 280] on div "**********" at bounding box center [527, 380] width 1054 height 760
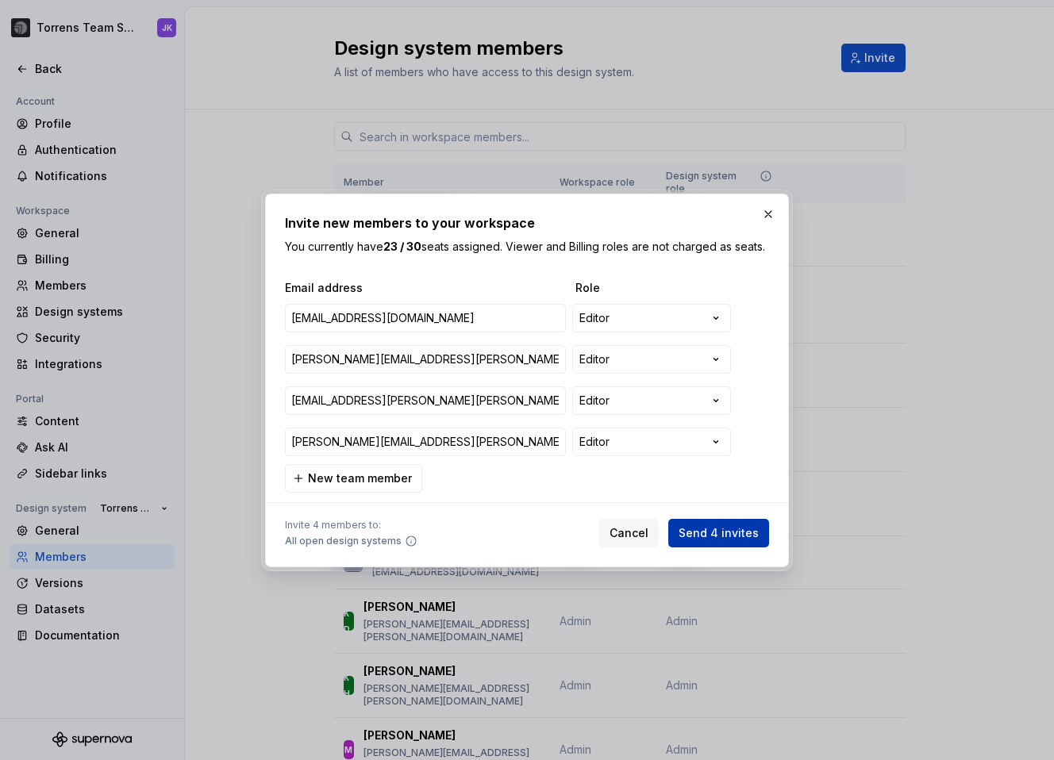
click at [717, 535] on span "Send 4 invites" at bounding box center [718, 533] width 80 height 16
